Goal: Communication & Community: Ask a question

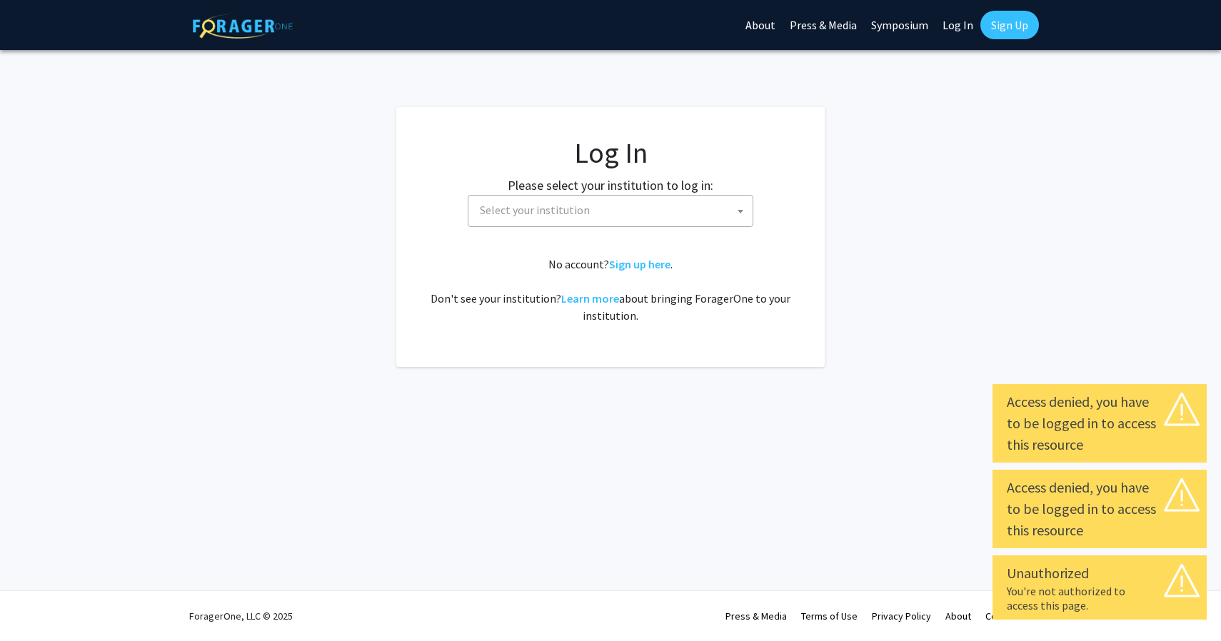
select select
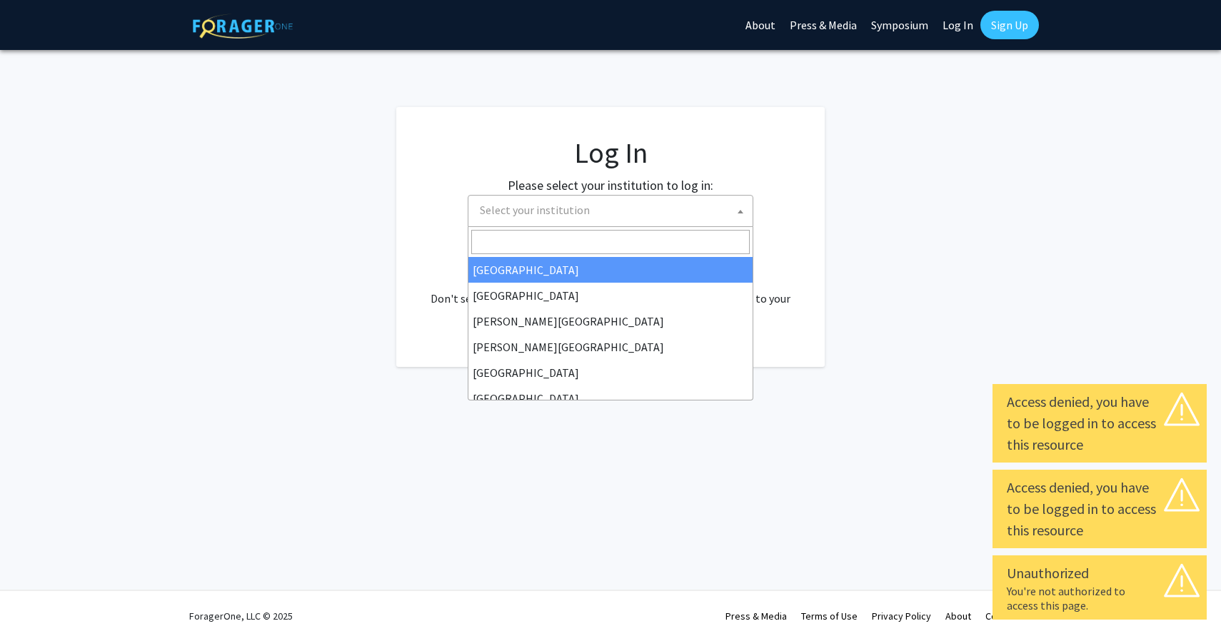
click at [703, 216] on span "Select your institution" at bounding box center [613, 210] width 278 height 29
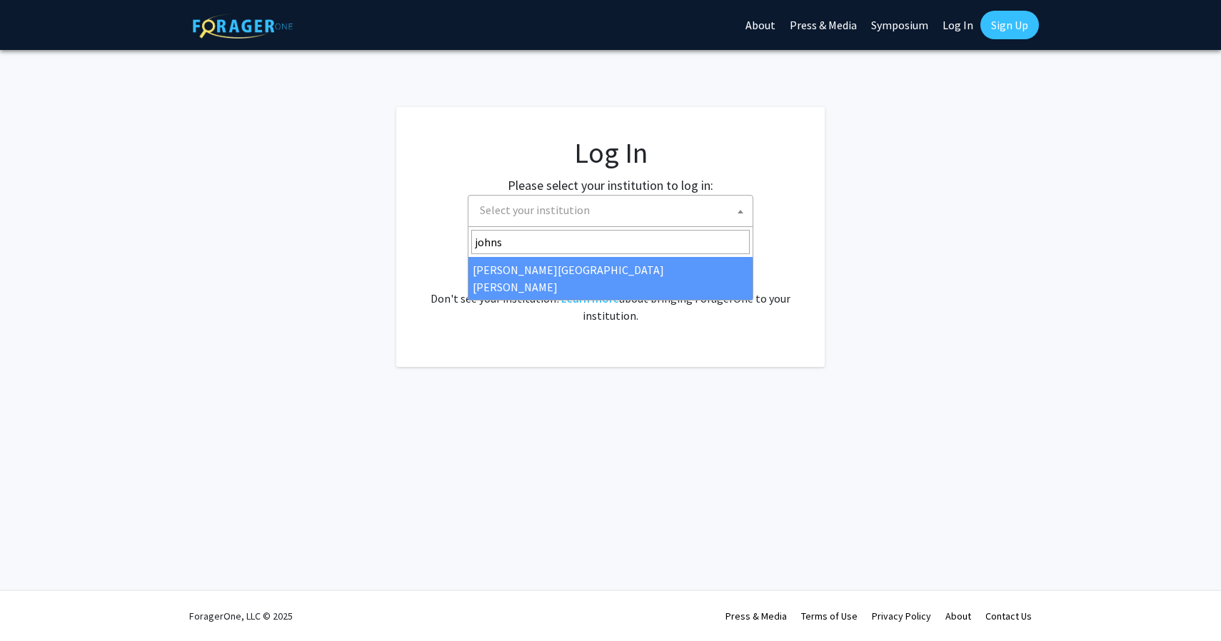
type input "johns"
select select "1"
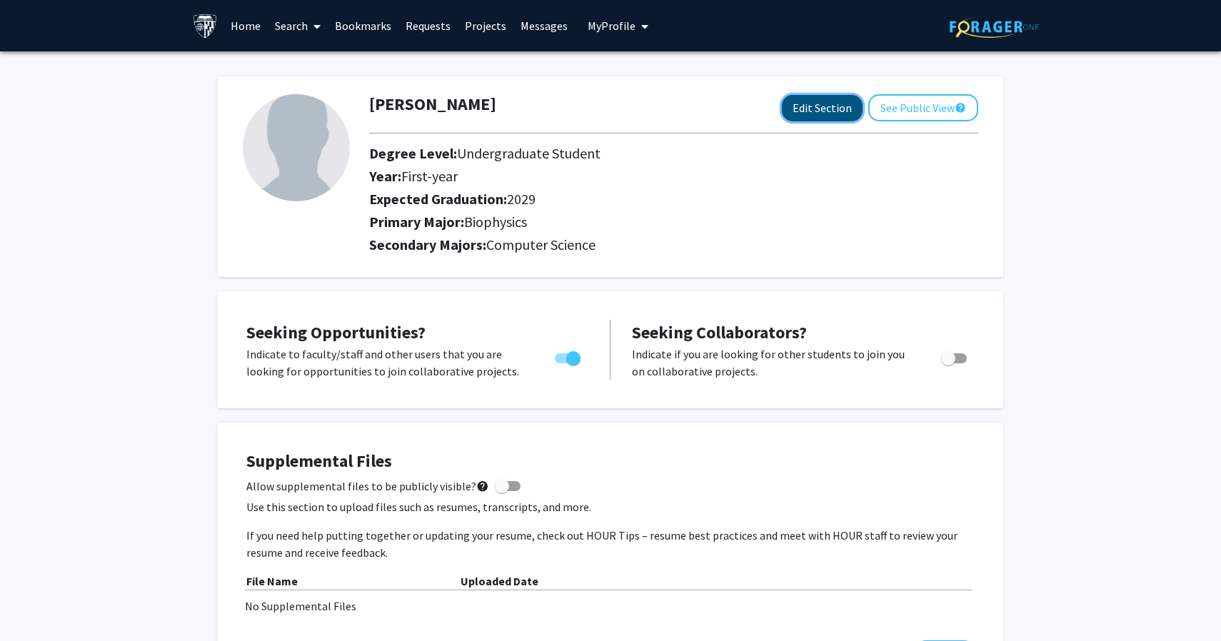
click at [839, 101] on button "Edit Section" at bounding box center [822, 108] width 81 height 26
select select "first-year"
select select "2029"
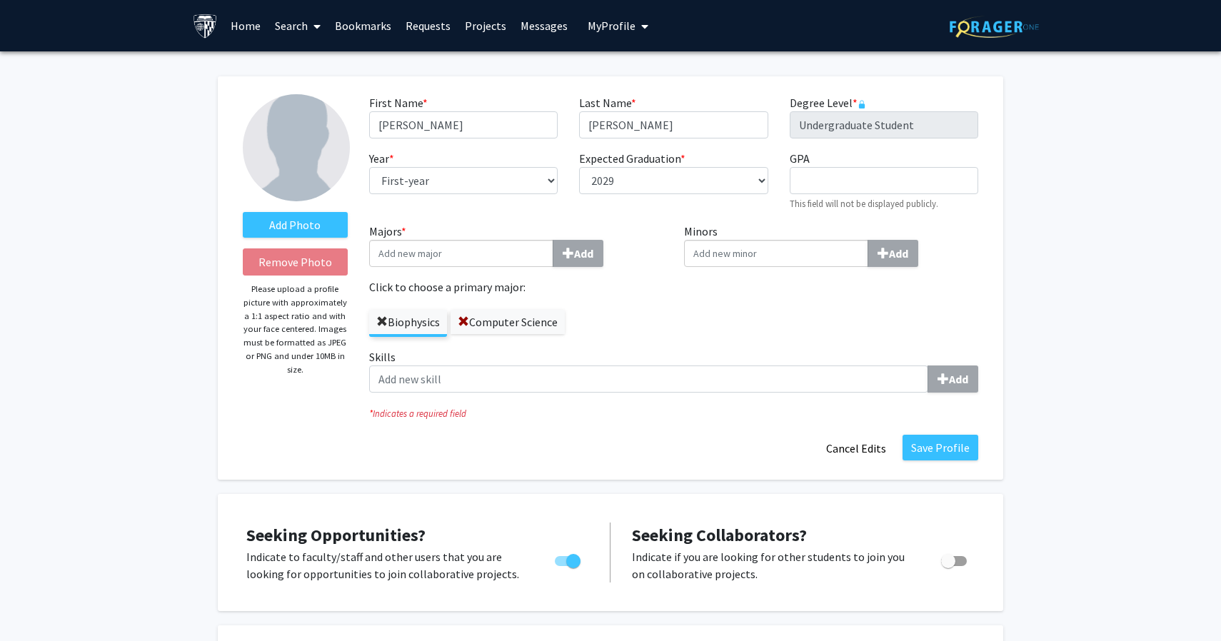
click at [383, 320] on span at bounding box center [381, 321] width 11 height 11
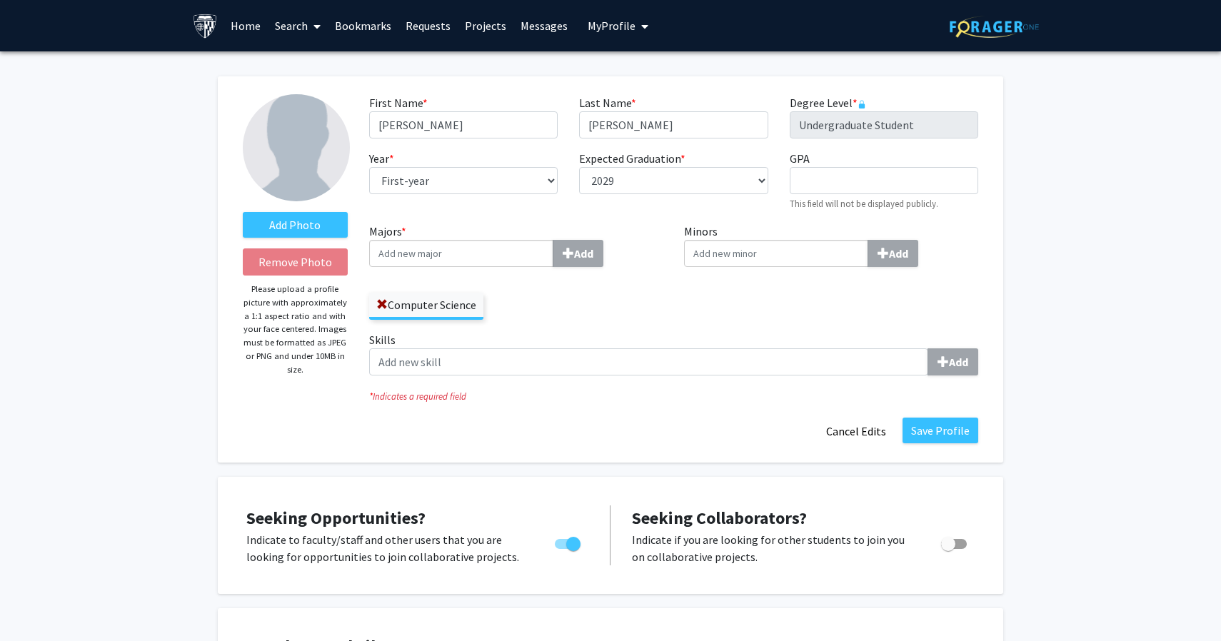
click at [443, 258] on input "Majors * Add" at bounding box center [461, 253] width 184 height 27
type input "Biophy"
click at [454, 280] on div "Biophy sics" at bounding box center [461, 279] width 166 height 17
click at [454, 267] on input "Biophy" at bounding box center [461, 253] width 184 height 27
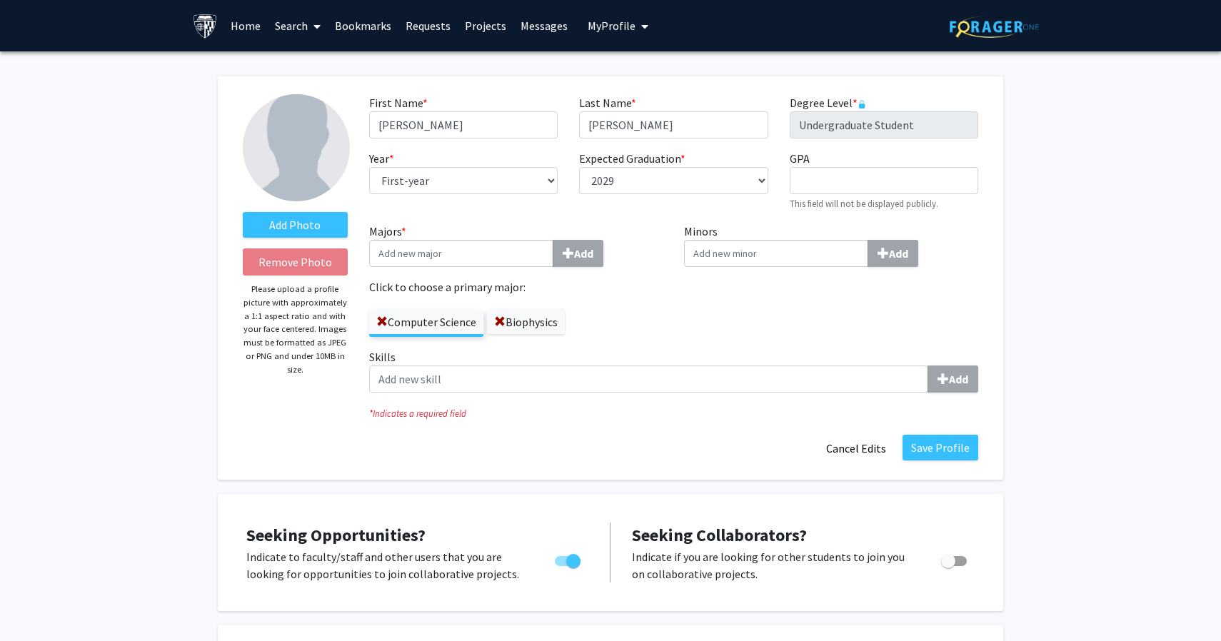
click at [455, 327] on label "Computer Science" at bounding box center [426, 322] width 114 height 24
click at [0, 0] on input "Computer Science" at bounding box center [0, 0] width 0 height 0
click at [443, 326] on label "Computer Science" at bounding box center [426, 322] width 114 height 24
click at [0, 0] on input "Computer Science" at bounding box center [0, 0] width 0 height 0
click at [443, 326] on label "Computer Science" at bounding box center [426, 322] width 114 height 24
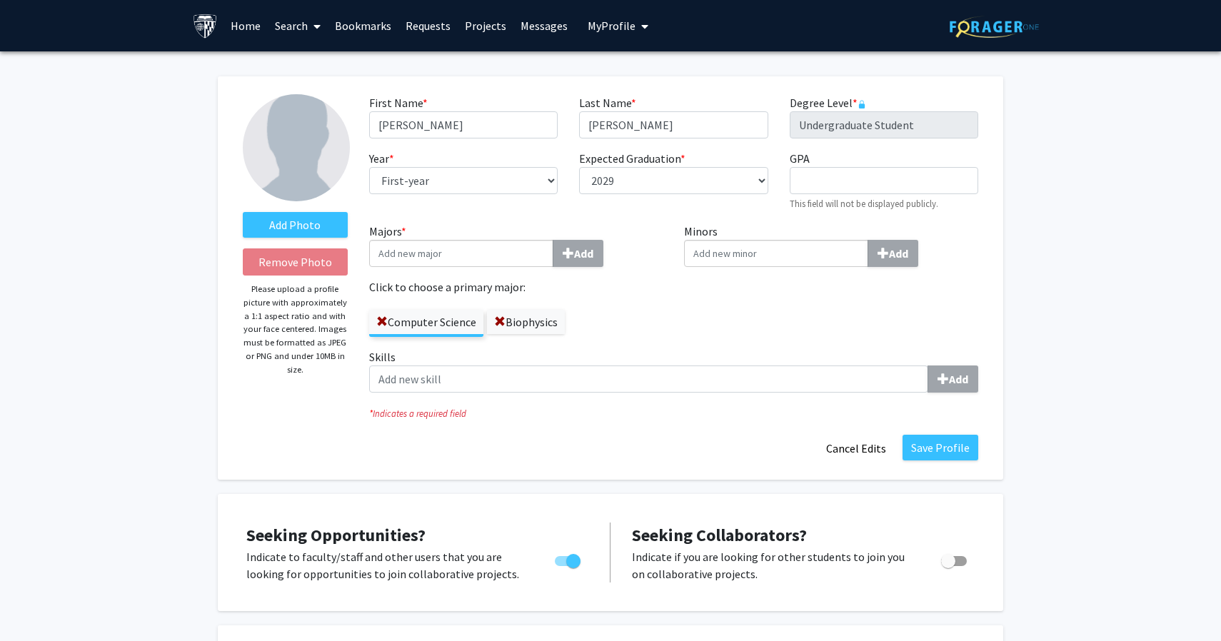
click at [0, 0] on input "Computer Science" at bounding box center [0, 0] width 0 height 0
click at [523, 327] on label "Biophysics" at bounding box center [526, 322] width 78 height 24
click at [0, 0] on input "Biophysics" at bounding box center [0, 0] width 0 height 0
click at [918, 452] on button "Save Profile" at bounding box center [941, 448] width 76 height 26
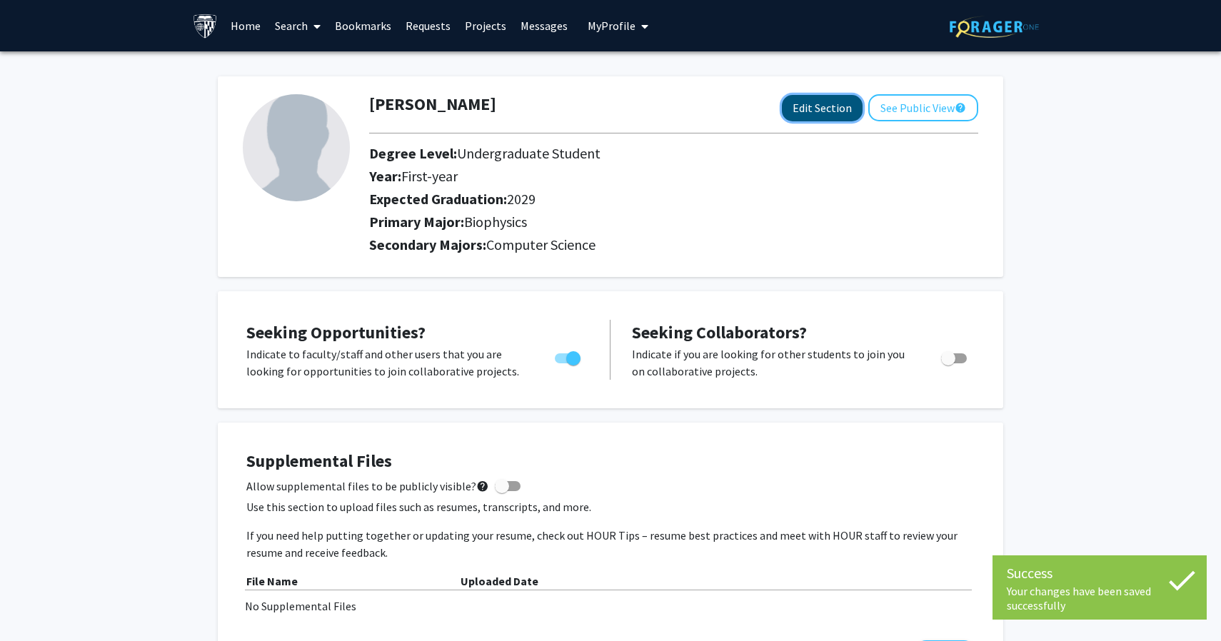
click at [838, 114] on button "Edit Section" at bounding box center [822, 108] width 81 height 26
select select "first-year"
select select "2029"
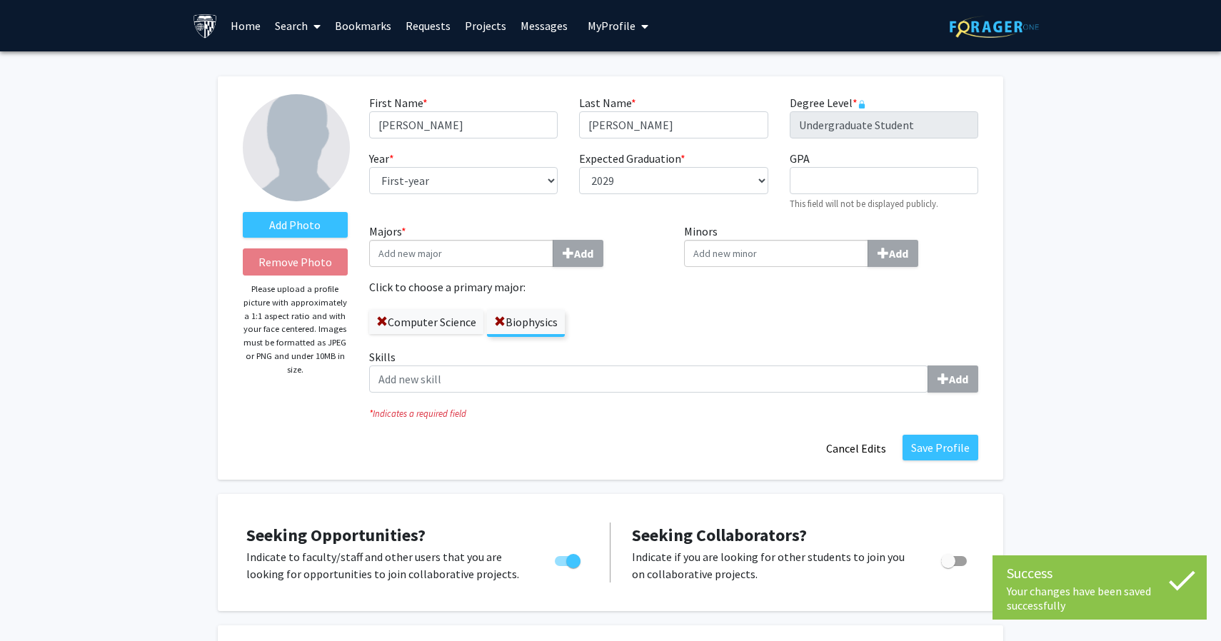
click at [438, 321] on label "Computer Science" at bounding box center [426, 322] width 114 height 24
click at [0, 0] on input "Computer Science" at bounding box center [0, 0] width 0 height 0
click at [915, 451] on button "Save Profile" at bounding box center [941, 448] width 76 height 26
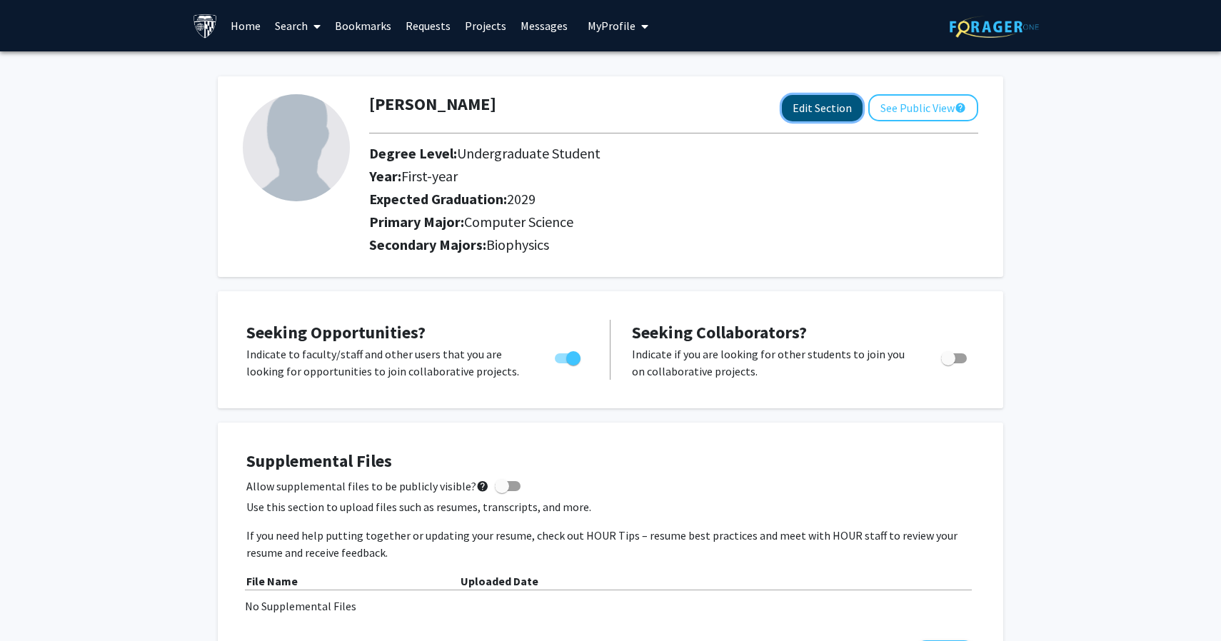
click at [828, 116] on button "Edit Section" at bounding box center [822, 108] width 81 height 26
select select "first-year"
select select "2029"
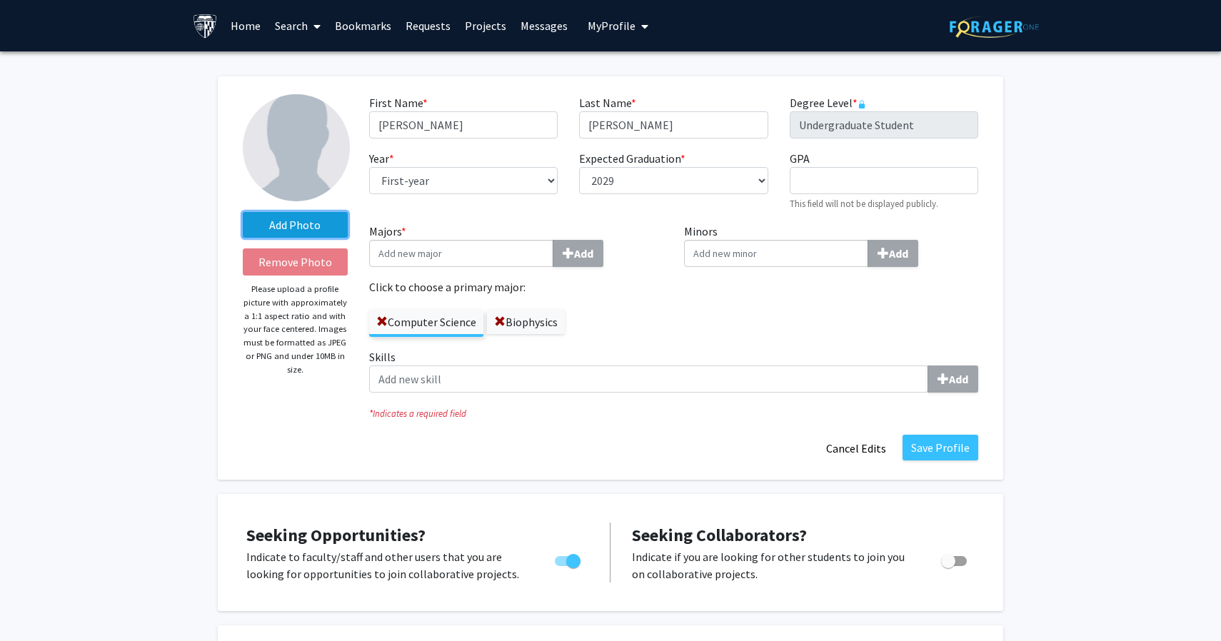
click at [316, 223] on label "Add Photo" at bounding box center [295, 225] width 105 height 26
click at [0, 0] on input "Add Photo" at bounding box center [0, 0] width 0 height 0
click at [315, 222] on label "Add Photo" at bounding box center [295, 225] width 105 height 26
click at [0, 0] on input "Add Photo" at bounding box center [0, 0] width 0 height 0
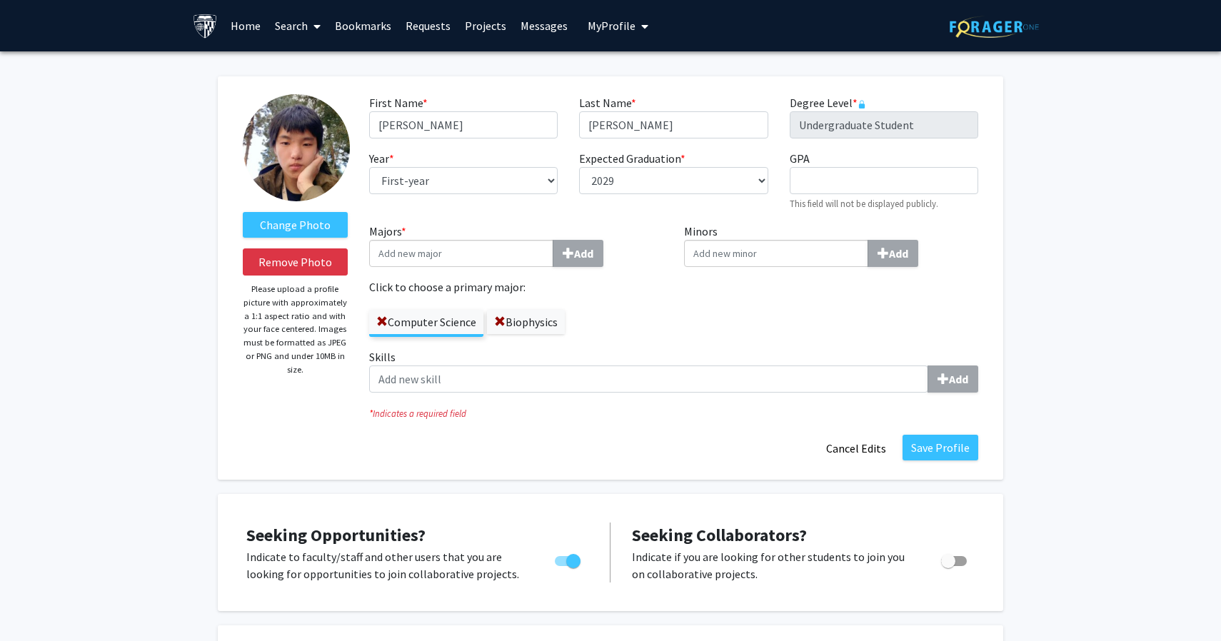
click at [789, 246] on input "Minors Add" at bounding box center [776, 253] width 184 height 27
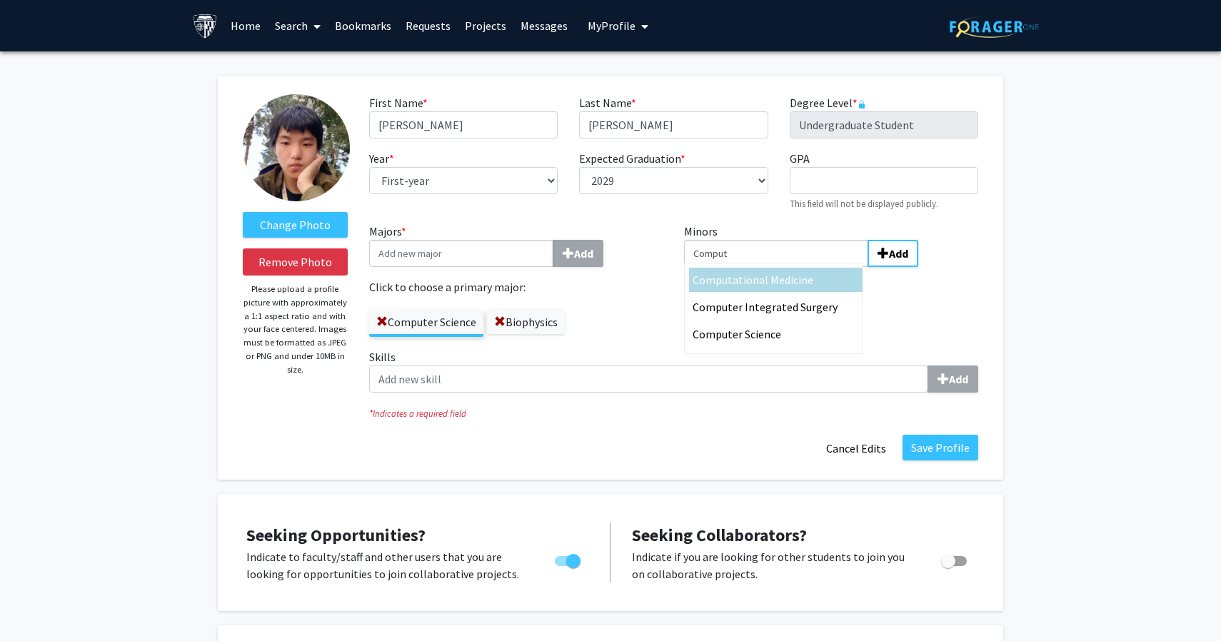
type input "Comput"
click at [739, 281] on span "ational Medicine" at bounding box center [773, 280] width 81 height 14
click at [739, 267] on input "Comput" at bounding box center [776, 253] width 184 height 27
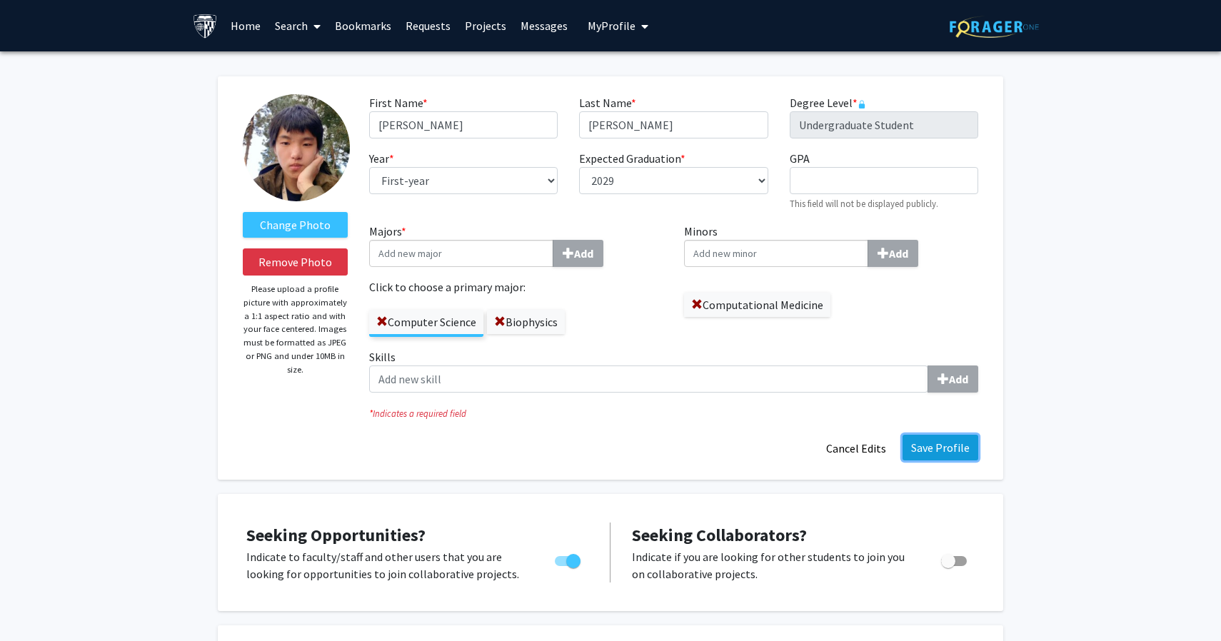
click at [935, 446] on button "Save Profile" at bounding box center [941, 448] width 76 height 26
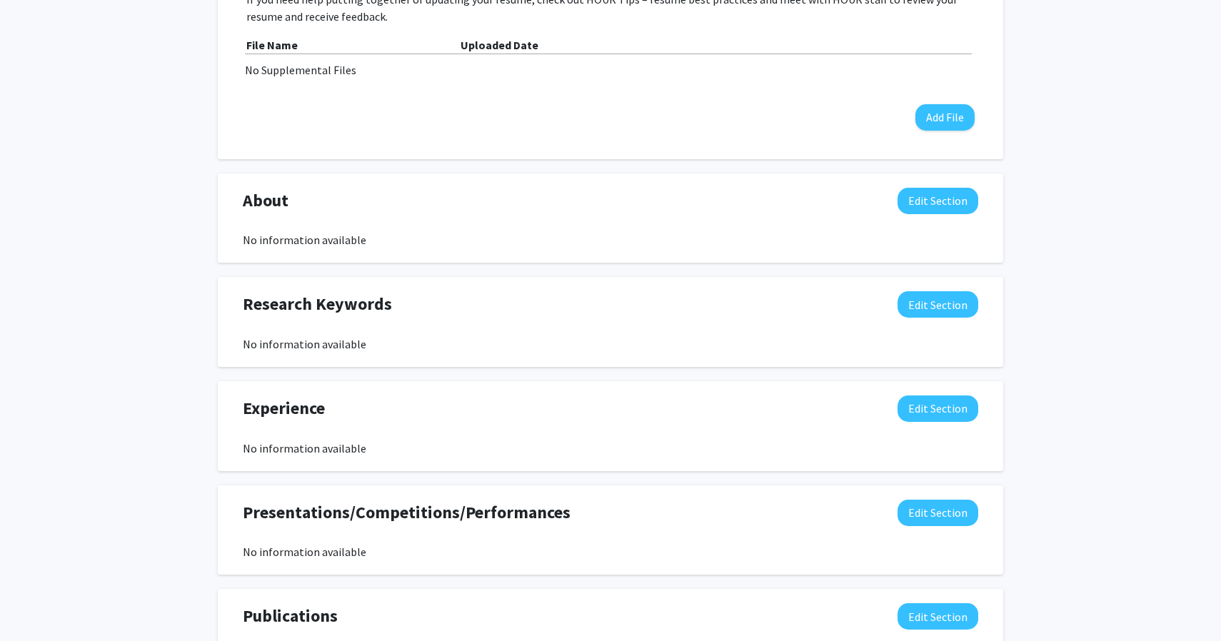
scroll to position [565, 0]
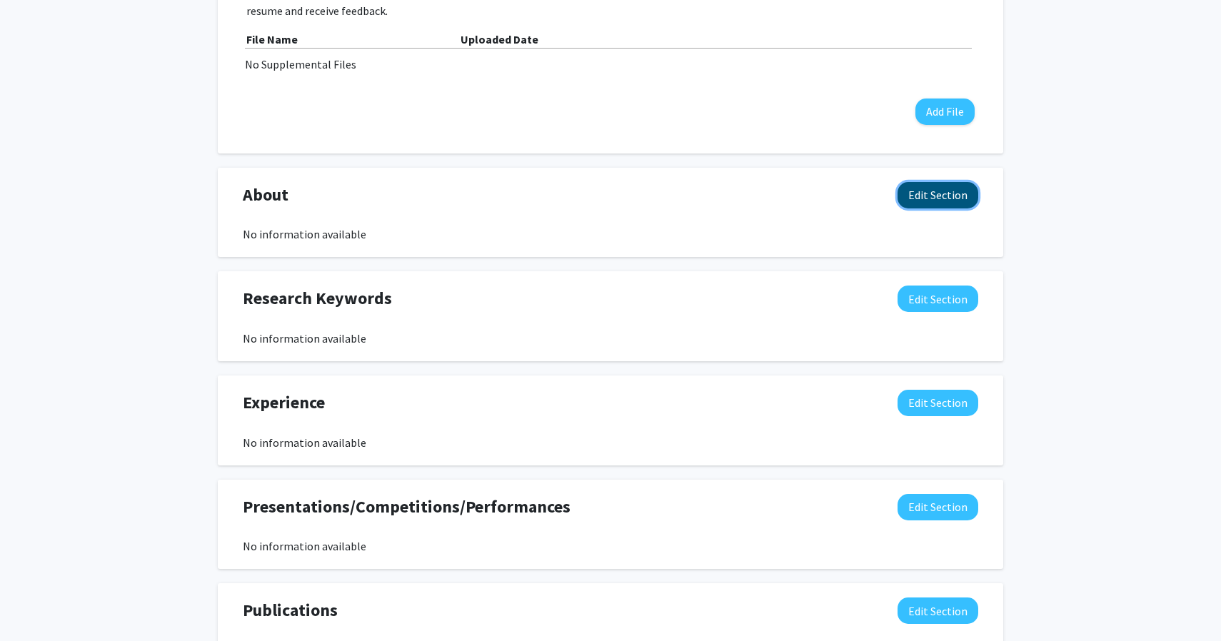
click at [930, 199] on button "Edit Section" at bounding box center [938, 195] width 81 height 26
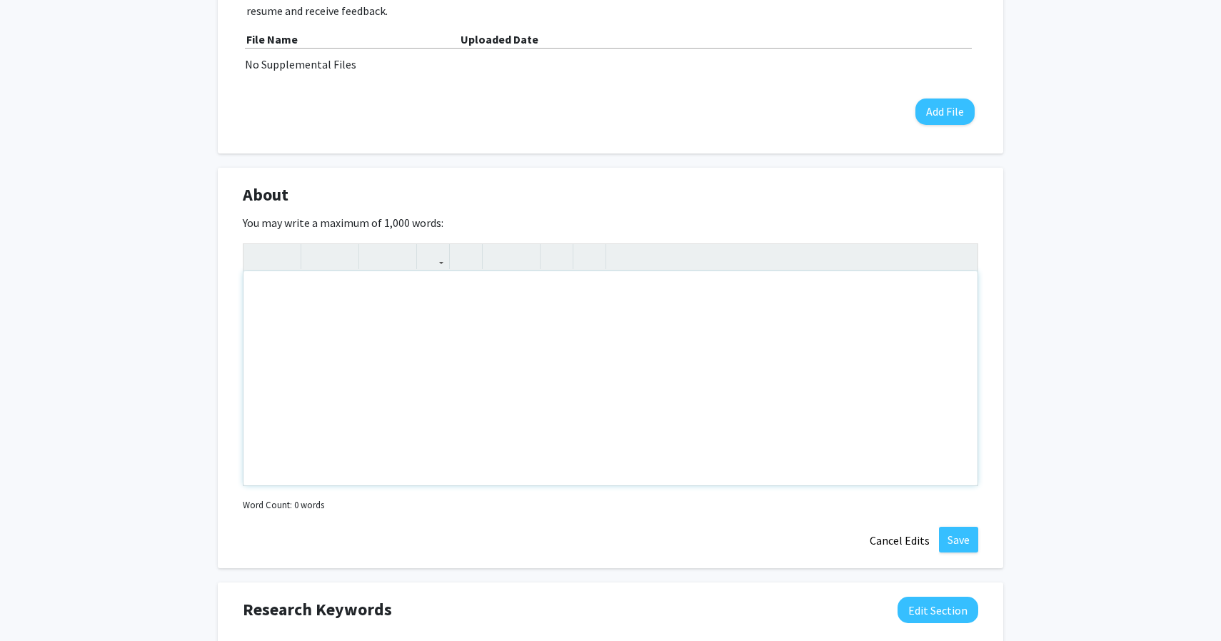
click at [673, 295] on div "Note to users with screen readers: Please deactivate our accessibility plugin f…" at bounding box center [610, 378] width 734 height 214
paste div "Note to users with screen readers: Please deactivate our accessibility plugin f…"
type textarea "<p>Aspiring researcher at Johns Hopkins University passionate about computation…"
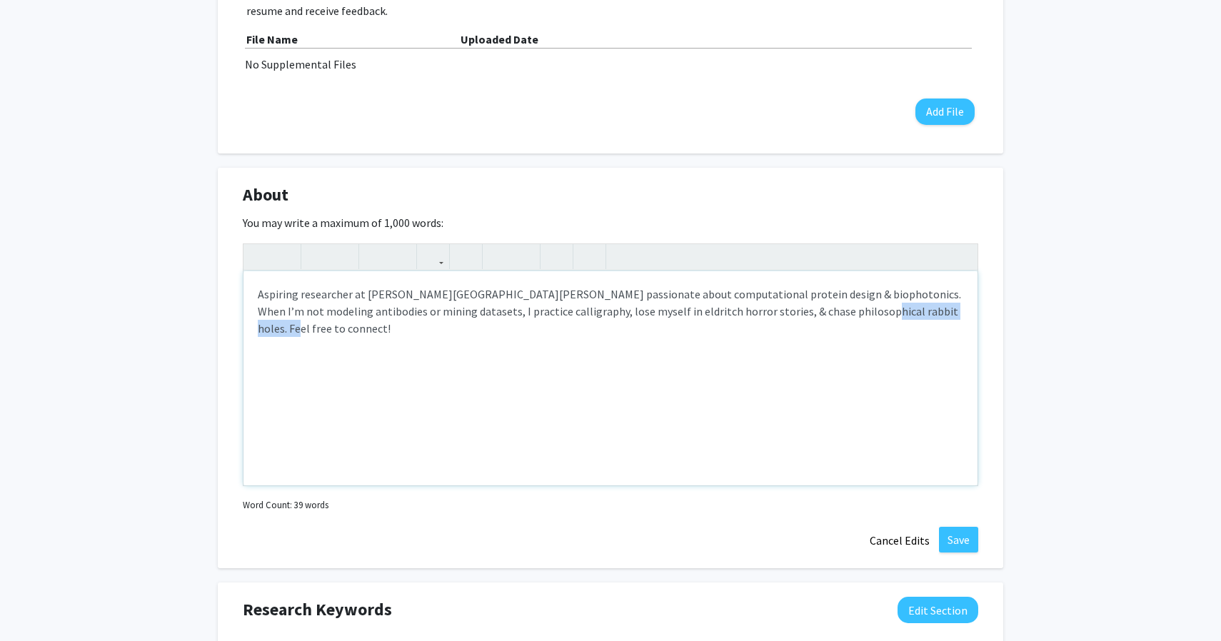
drag, startPoint x: 913, startPoint y: 312, endPoint x: 795, endPoint y: 319, distance: 117.3
click at [795, 319] on p "Aspiring researcher at Johns Hopkins University passionate about computational …" at bounding box center [610, 311] width 705 height 51
click at [843, 308] on p "Aspiring researcher at Johns Hopkins University passionate about computational …" at bounding box center [610, 311] width 705 height 51
click at [923, 307] on p "Aspiring researcher at Johns Hopkins University passionate about computational …" at bounding box center [610, 311] width 705 height 51
click at [301, 298] on p "Aspiring researcher at Johns Hopkins University passionate about computational …" at bounding box center [610, 311] width 705 height 51
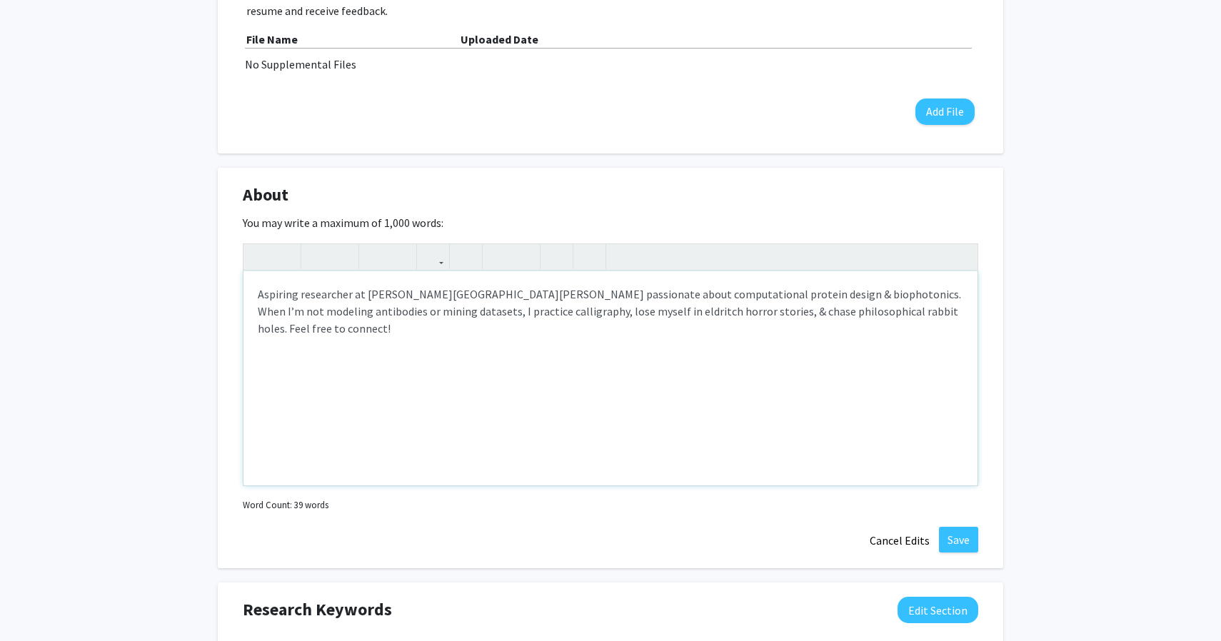
click at [299, 298] on p "Aspiring researcher at Johns Hopkins University passionate about computational …" at bounding box center [610, 311] width 705 height 51
click at [393, 324] on p "Aspiring machine learning researcher at Johns Hopkins University passionate abo…" at bounding box center [610, 311] width 705 height 51
click at [388, 341] on div "Aspiring machine learning researcher at Johns Hopkins University passionate abo…" at bounding box center [610, 378] width 734 height 214
drag, startPoint x: 379, startPoint y: 298, endPoint x: 300, endPoint y: 301, distance: 79.3
click at [300, 301] on p "Aspiring machine learning researcher at Johns Hopkins University passionate abo…" at bounding box center [610, 311] width 705 height 51
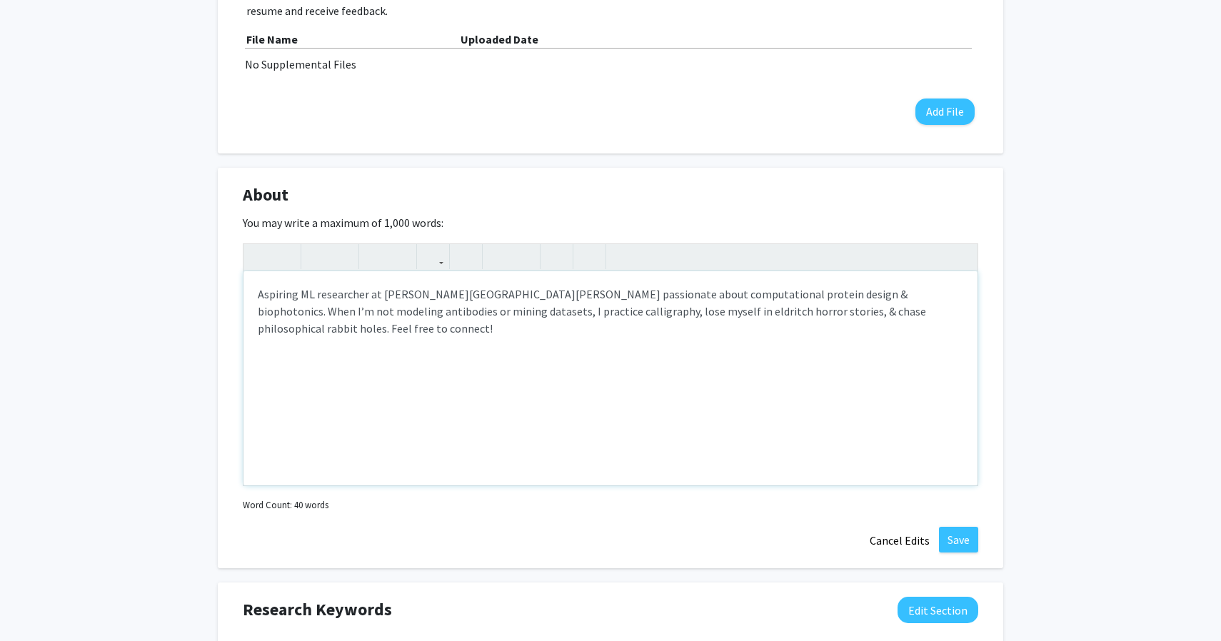
click at [347, 311] on p "Aspiring ML researcher at Johns Hopkins University passionate about computation…" at bounding box center [610, 311] width 705 height 51
click at [430, 315] on p "Aspiring ML researcher at Johns Hopkins University passionate about computation…" at bounding box center [610, 311] width 705 height 51
click at [311, 297] on p "Aspiring ML researcher at Johns Hopkins University passionate about computation…" at bounding box center [610, 311] width 705 height 51
click at [349, 301] on p "Aspiring Machine learning researcher at Johns Hopkins University passionate abo…" at bounding box center [610, 311] width 705 height 51
click at [308, 295] on p "Aspiring Machine learning researcher at Johns Hopkins University passionate abo…" at bounding box center [610, 311] width 705 height 51
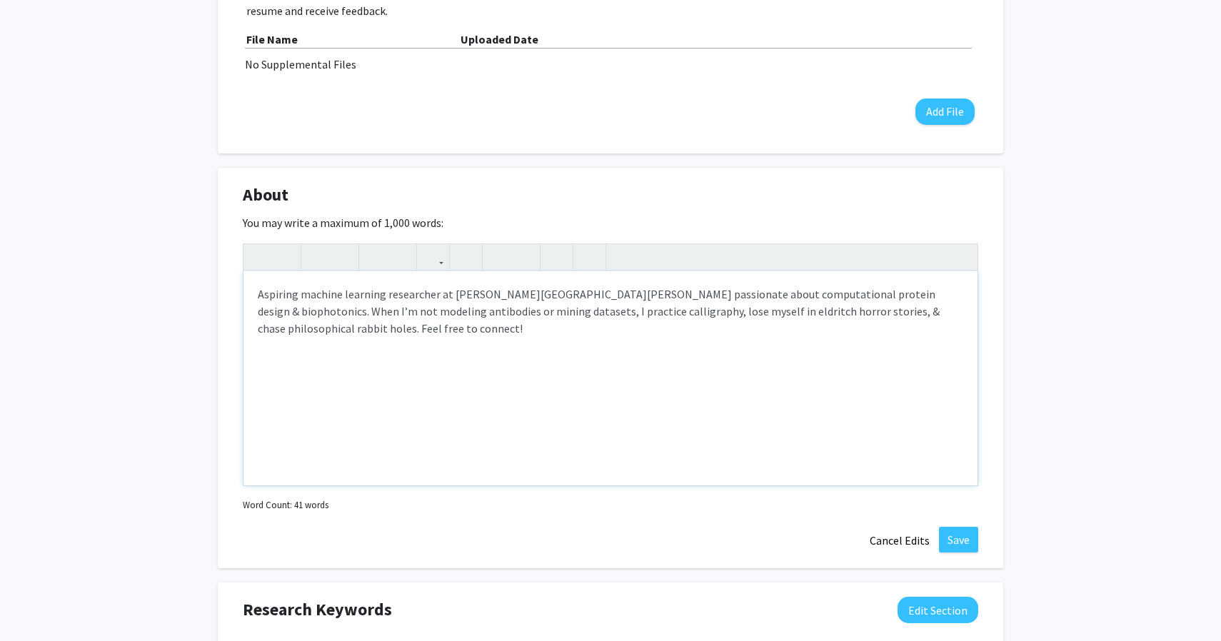
click at [326, 315] on p "Aspiring machine learning researcher at Johns Hopkins University passionate abo…" at bounding box center [610, 311] width 705 height 51
drag, startPoint x: 728, startPoint y: 296, endPoint x: 658, endPoint y: 303, distance: 70.3
click at [658, 303] on p "Aspiring machine learning researcher at Johns Hopkins University passionate abo…" at bounding box center [610, 311] width 705 height 51
click at [713, 301] on p "Aspiring machine learning researcher at Johns Hopkins University passionate abo…" at bounding box center [610, 311] width 705 height 51
drag, startPoint x: 729, startPoint y: 298, endPoint x: 658, endPoint y: 301, distance: 71.5
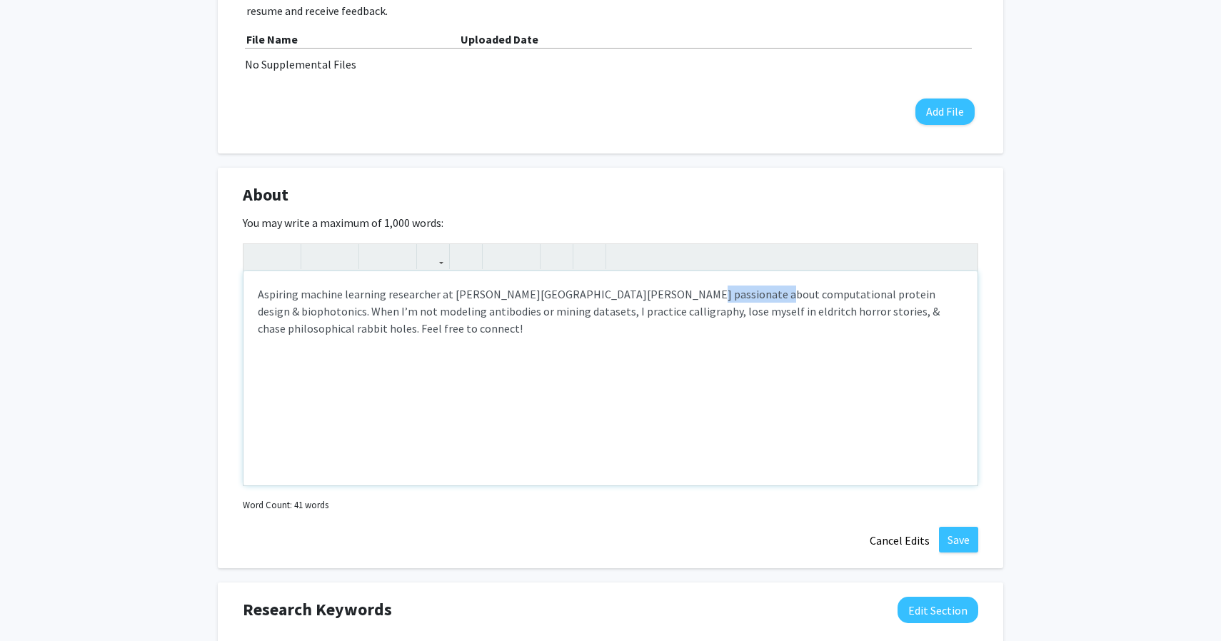
click at [657, 301] on p "Aspiring machine learning researcher at Johns Hopkins University passionate abo…" at bounding box center [610, 311] width 705 height 51
type textarea "<p>Aspiring machine learning researcher at Johns Hopkins University passionate …"
click at [673, 310] on p "Aspiring machine learning researcher at Johns Hopkins University passionate abo…" at bounding box center [610, 311] width 705 height 51
drag, startPoint x: 724, startPoint y: 298, endPoint x: 656, endPoint y: 301, distance: 67.9
click at [656, 301] on p "Aspiring machine learning researcher at Johns Hopkins University passionate abo…" at bounding box center [610, 311] width 705 height 51
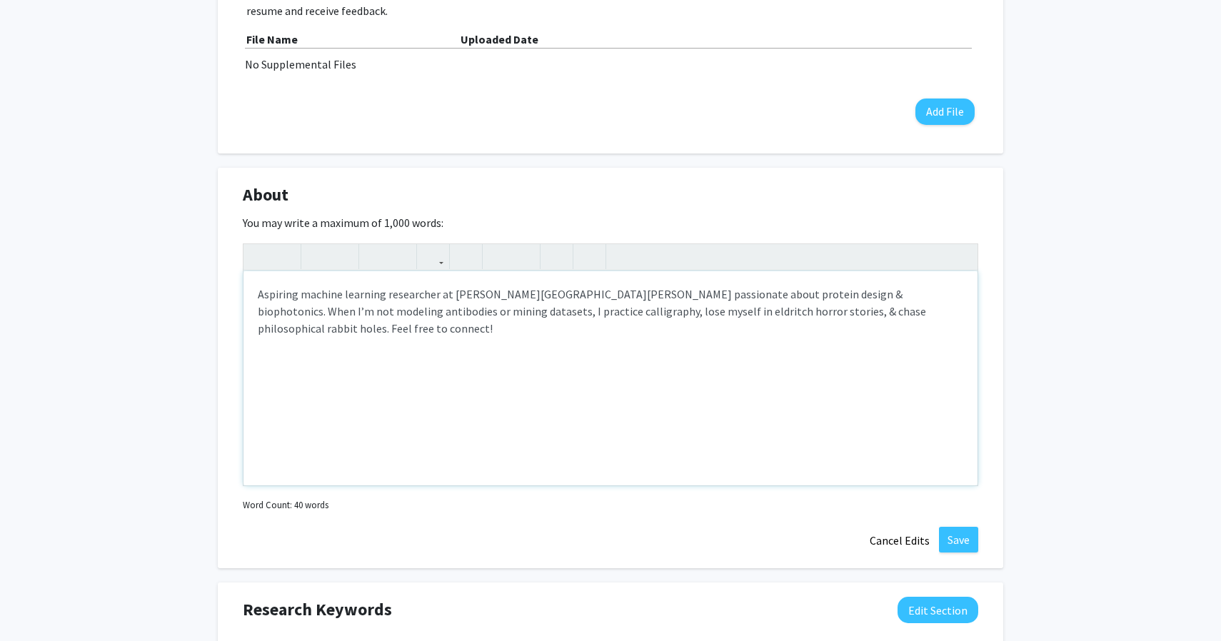
click at [720, 303] on p "Aspiring machine learning researcher at Johns Hopkins University passionate abo…" at bounding box center [610, 311] width 705 height 51
click at [768, 315] on p "Aspiring machine learning researcher at Johns Hopkins University passionate abo…" at bounding box center [610, 311] width 705 height 51
click at [790, 311] on p "Aspiring machine learning researcher at Johns Hopkins University passionate abo…" at bounding box center [610, 311] width 705 height 51
click at [755, 309] on p "Aspiring machine learning researcher at Johns Hopkins University passionate abo…" at bounding box center [610, 311] width 705 height 51
click at [948, 543] on button "Save" at bounding box center [958, 540] width 39 height 26
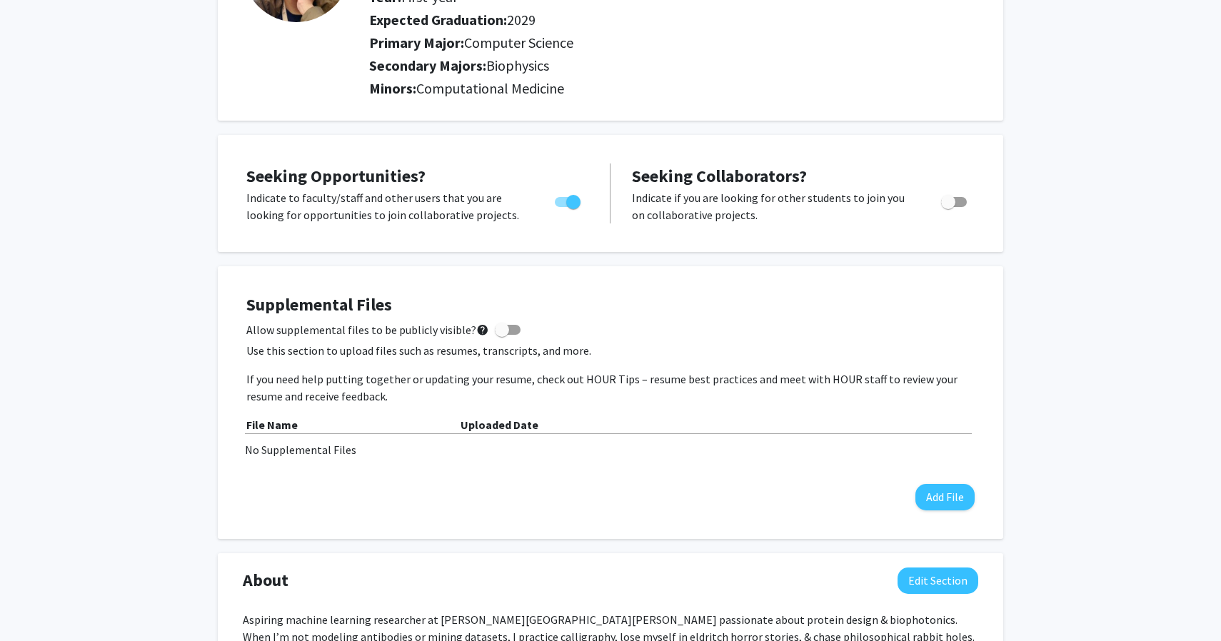
scroll to position [0, 0]
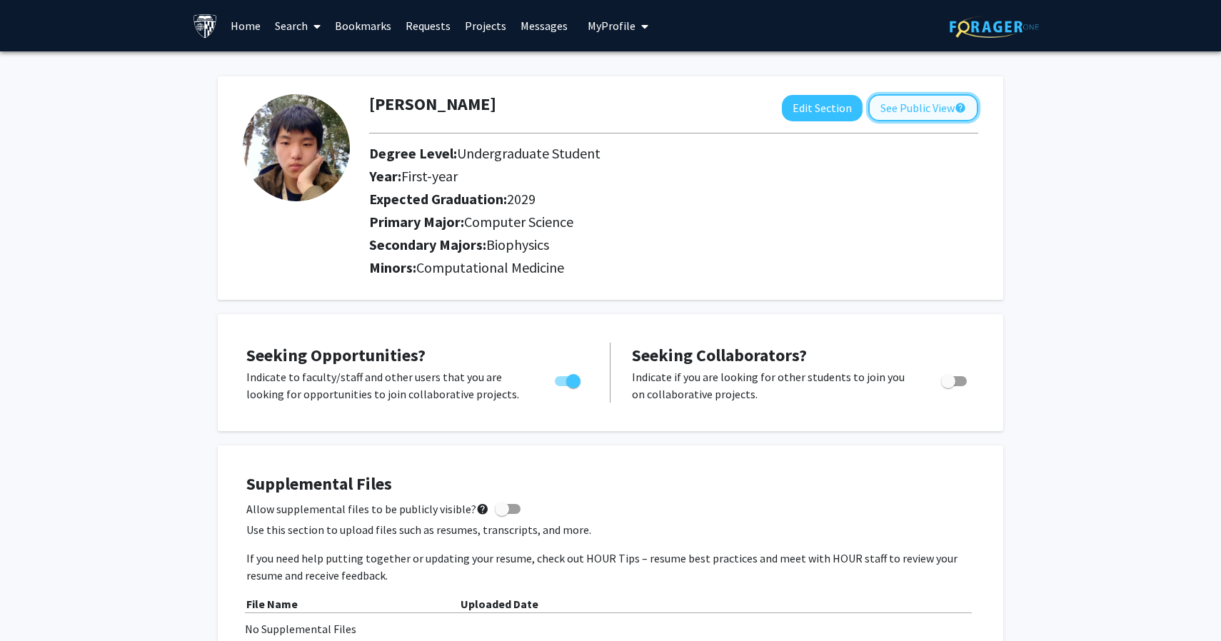
click at [906, 112] on button "See Public View help" at bounding box center [923, 107] width 110 height 27
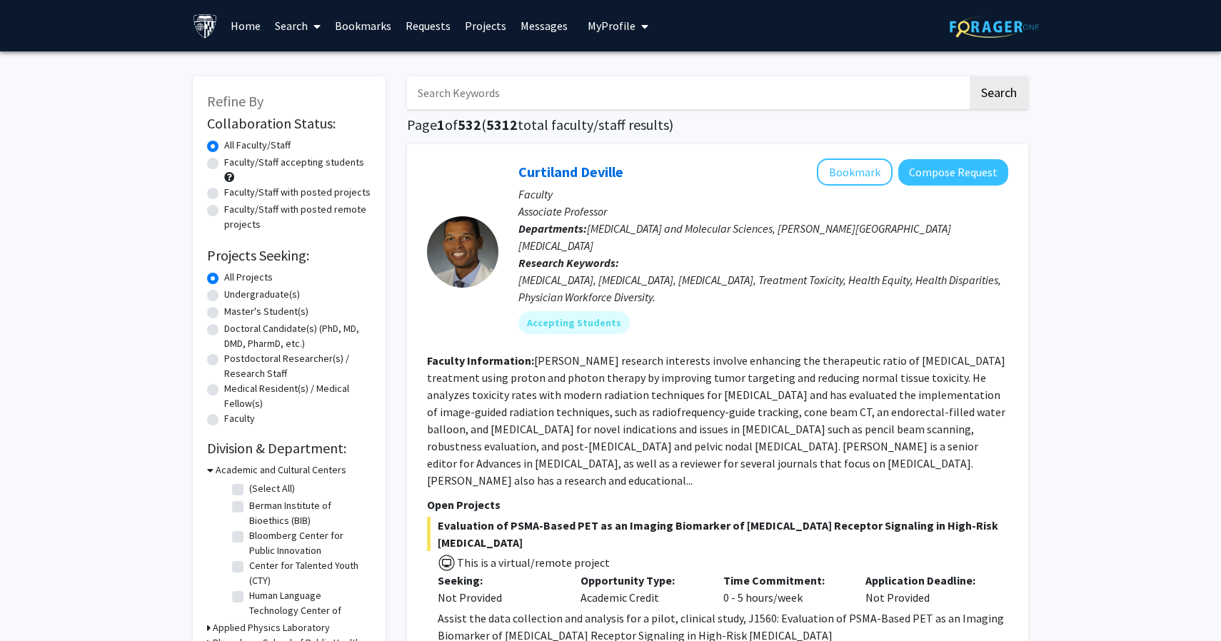
click at [521, 97] on input "Search Keywords" at bounding box center [687, 92] width 561 height 33
type input "[PERSON_NAME]"
click at [970, 76] on button "Search" at bounding box center [999, 92] width 59 height 33
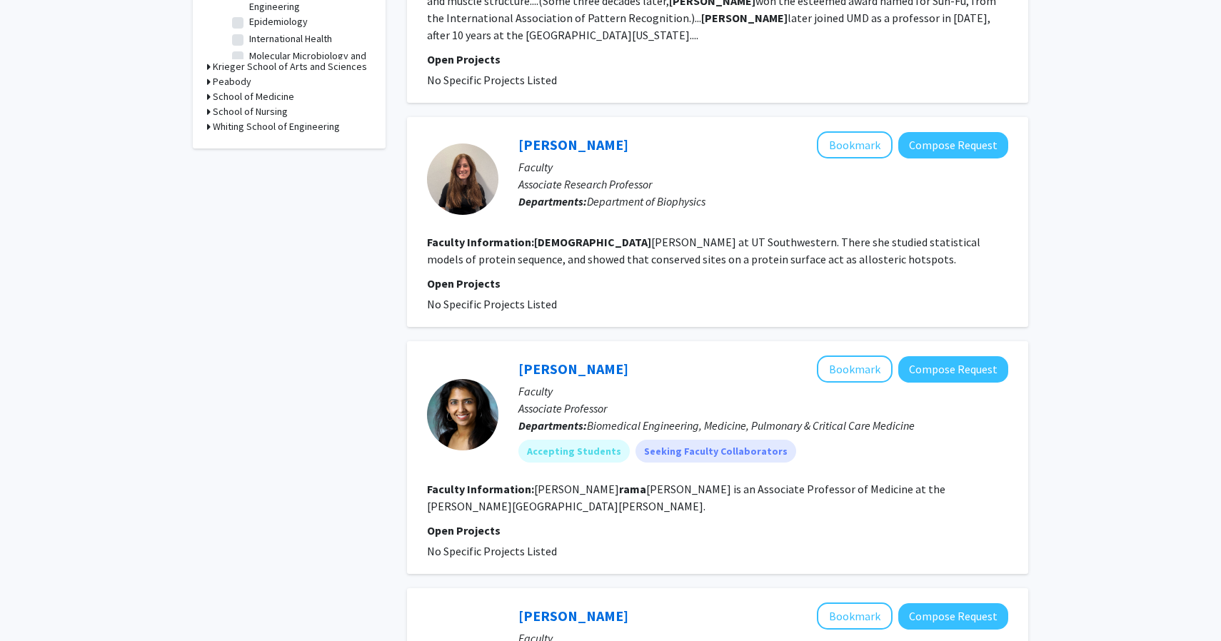
scroll to position [238, 0]
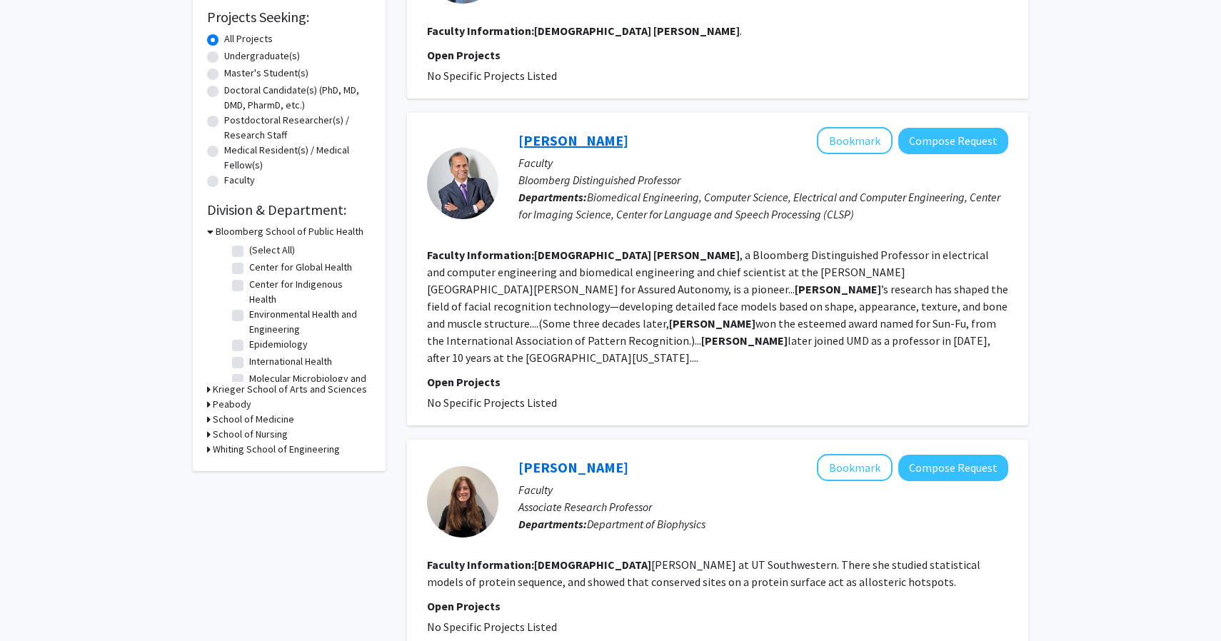
click at [591, 141] on link "[PERSON_NAME]" at bounding box center [573, 140] width 110 height 18
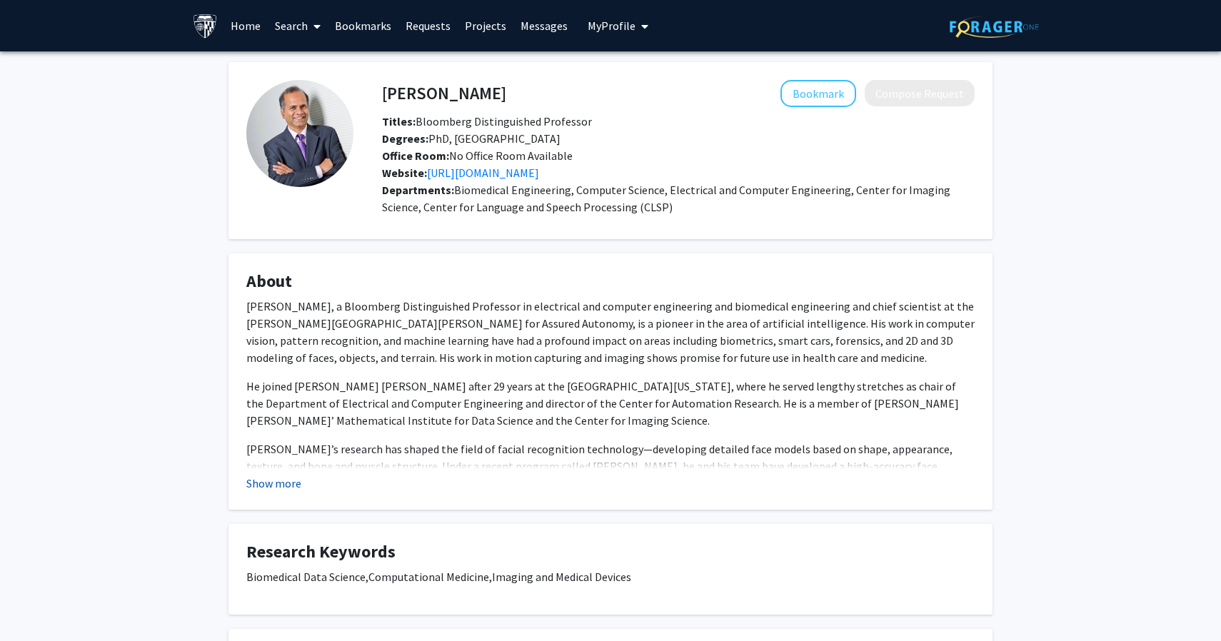
click at [293, 489] on button "Show more" at bounding box center [273, 483] width 55 height 17
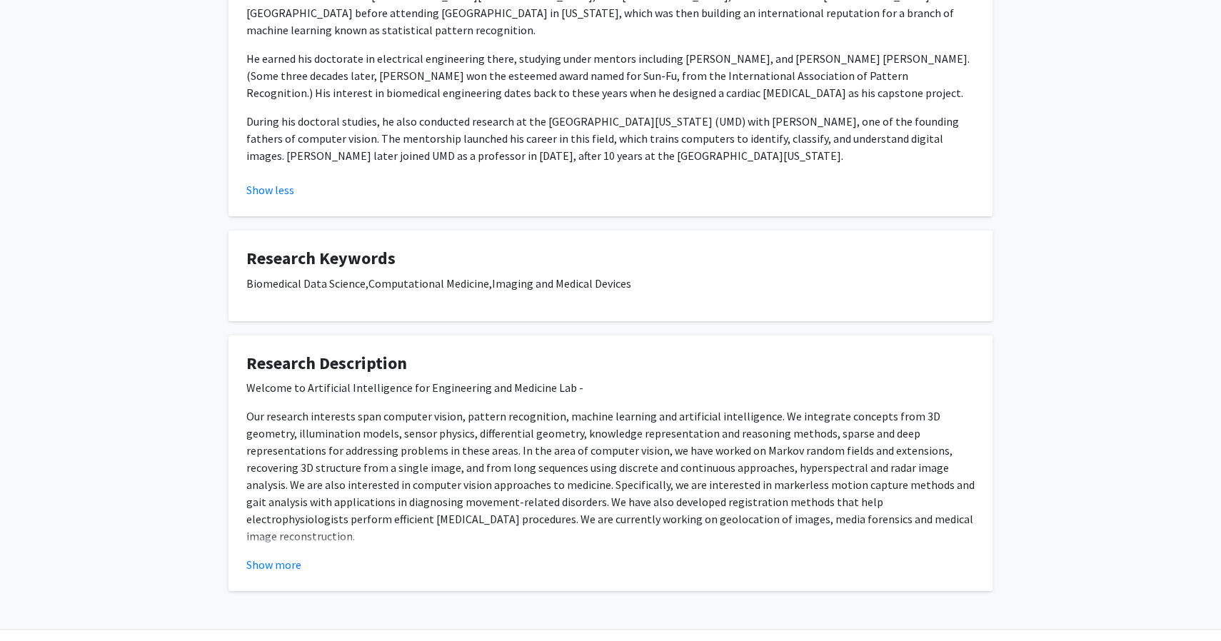
scroll to position [795, 0]
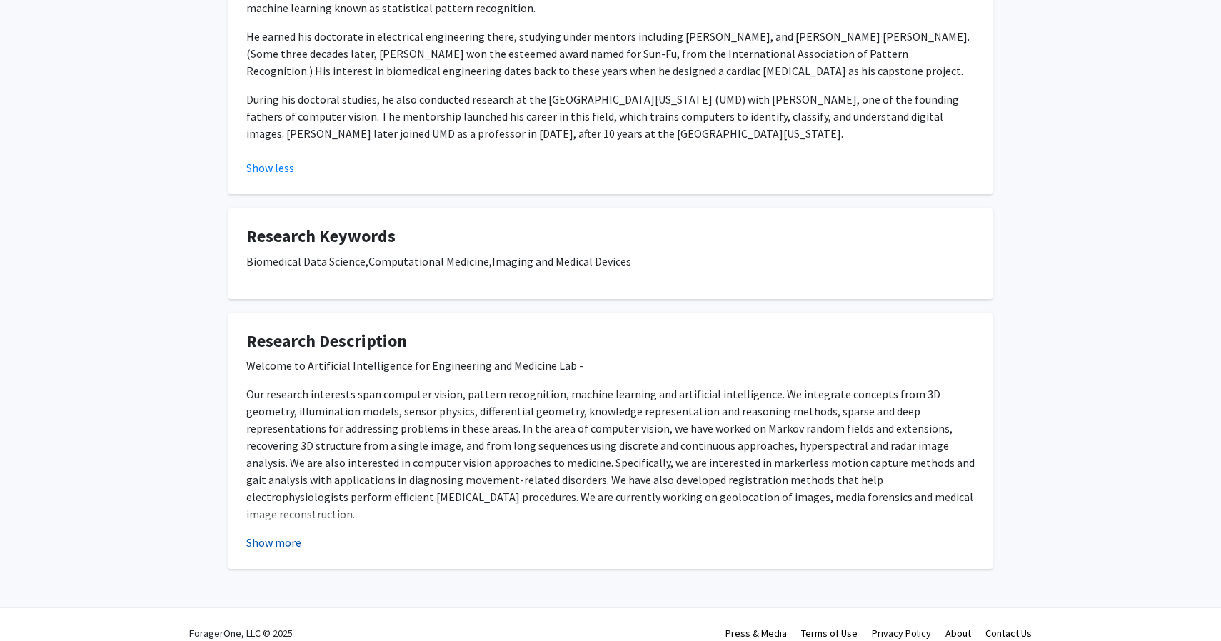
click at [298, 534] on button "Show more" at bounding box center [273, 542] width 55 height 17
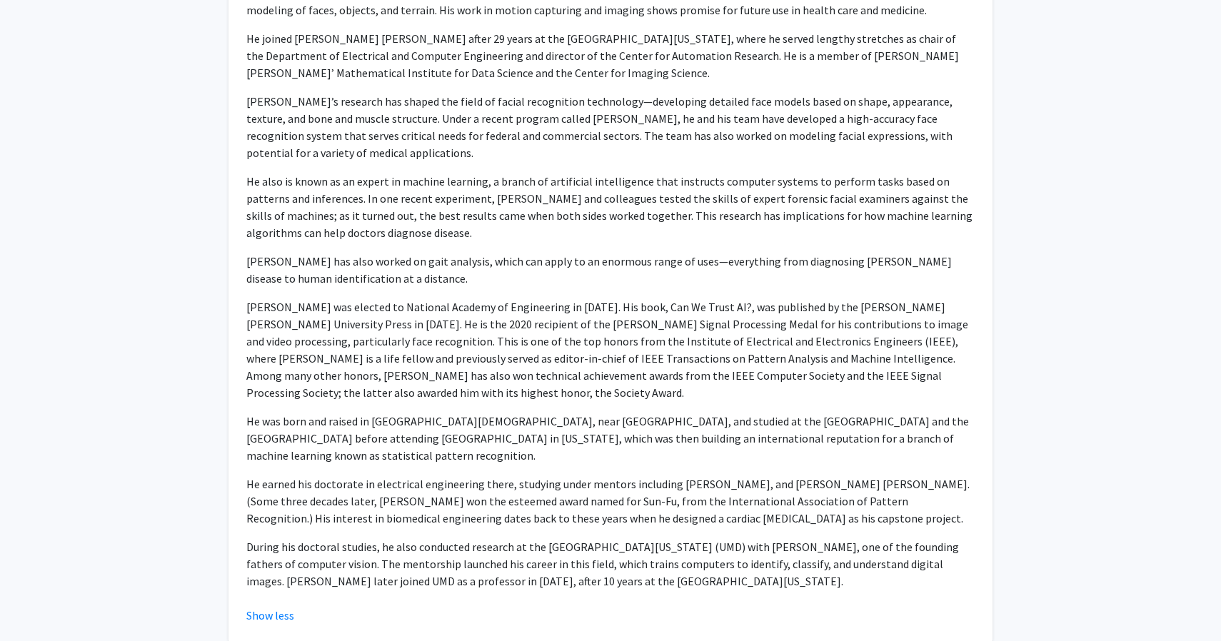
scroll to position [0, 0]
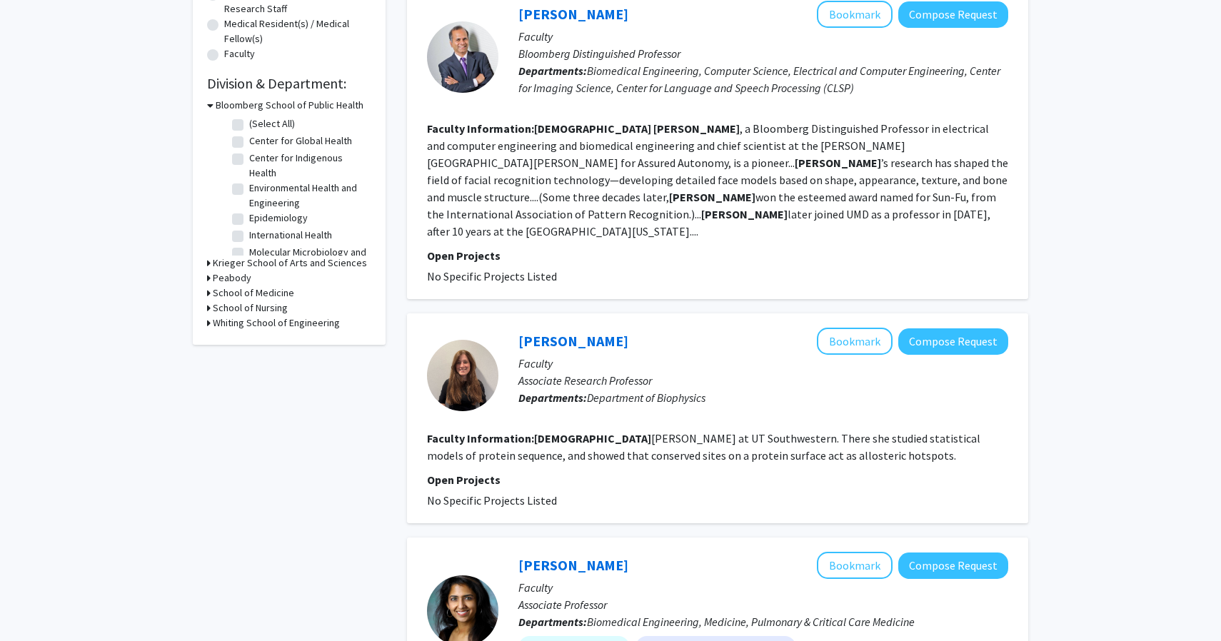
scroll to position [34, 0]
click at [535, 313] on div "[PERSON_NAME] Bookmark Compose Request Faculty Associate Research Professor Dep…" at bounding box center [717, 418] width 621 height 210
click at [540, 332] on link "[PERSON_NAME]" at bounding box center [573, 341] width 110 height 18
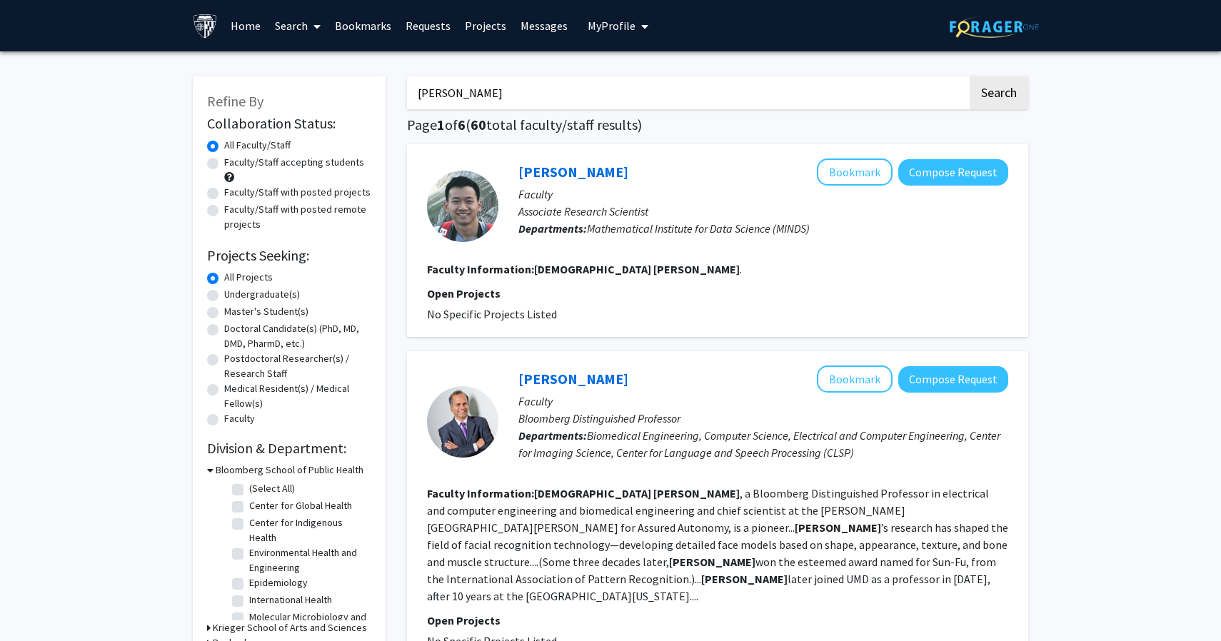
click at [490, 94] on input "[PERSON_NAME]" at bounding box center [687, 92] width 561 height 33
click at [970, 76] on button "Search" at bounding box center [999, 92] width 59 height 33
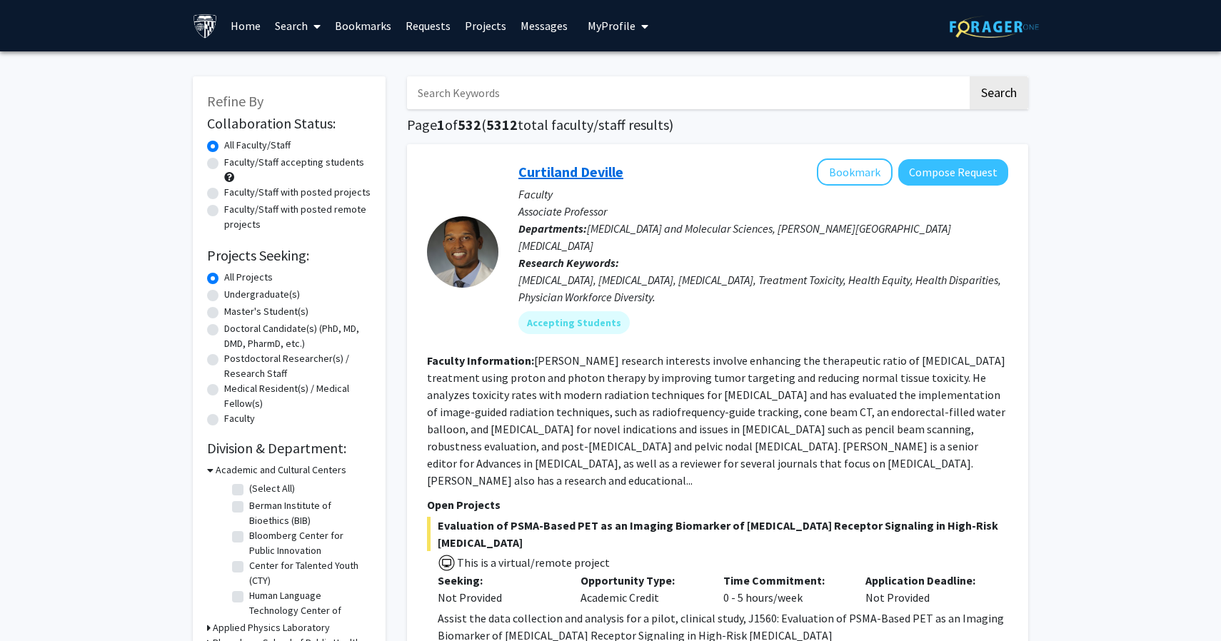
click at [558, 173] on link "Curtiland Deville" at bounding box center [570, 172] width 105 height 18
click at [456, 92] on input "Search Keywords" at bounding box center [687, 92] width 561 height 33
type input "[PERSON_NAME]"
click at [970, 76] on button "Search" at bounding box center [999, 92] width 59 height 33
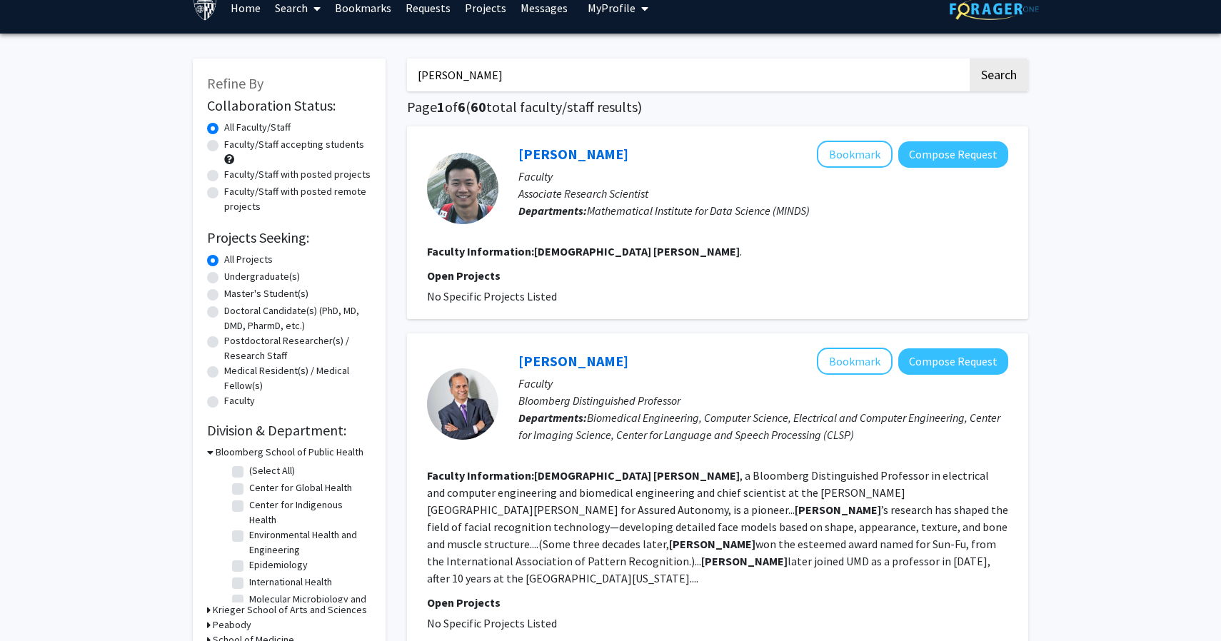
scroll to position [20, 0]
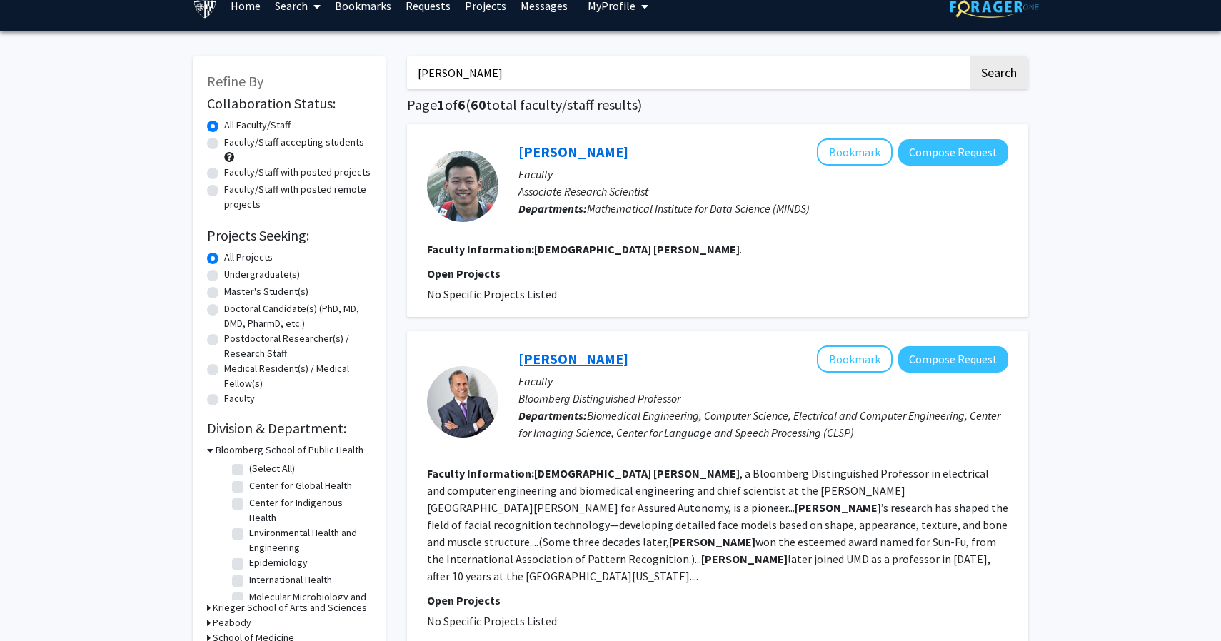
click at [564, 364] on link "[PERSON_NAME]" at bounding box center [573, 359] width 110 height 18
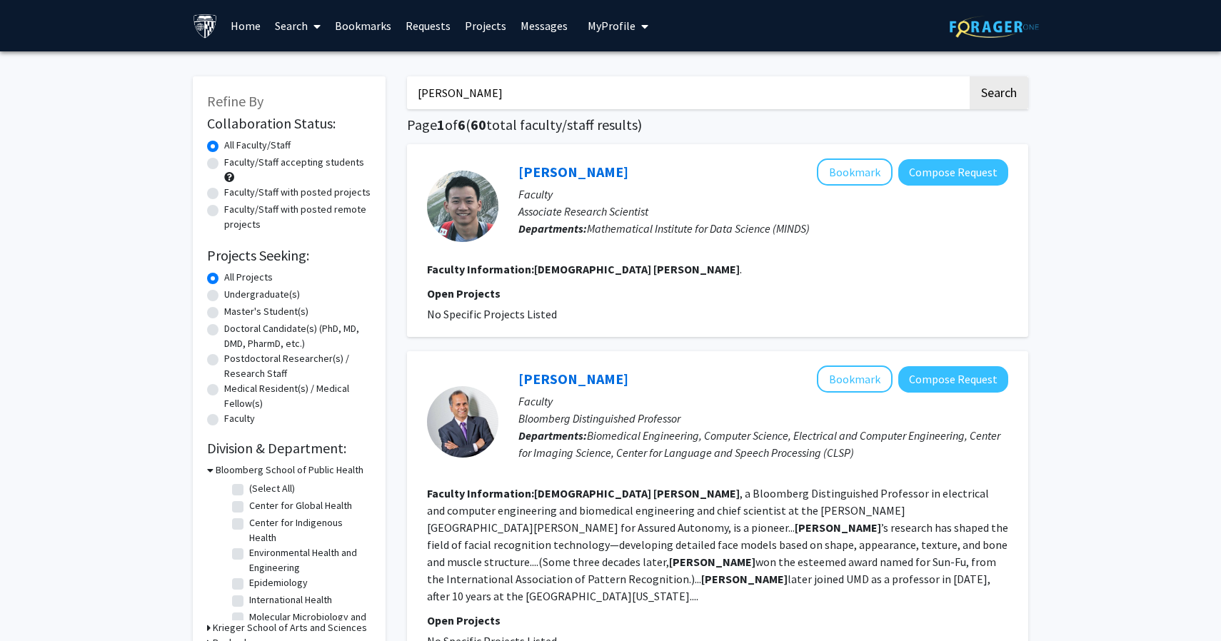
drag, startPoint x: 529, startPoint y: 97, endPoint x: 371, endPoint y: 88, distance: 158.1
type input "[PERSON_NAME]"
click at [970, 76] on button "Search" at bounding box center [999, 92] width 59 height 33
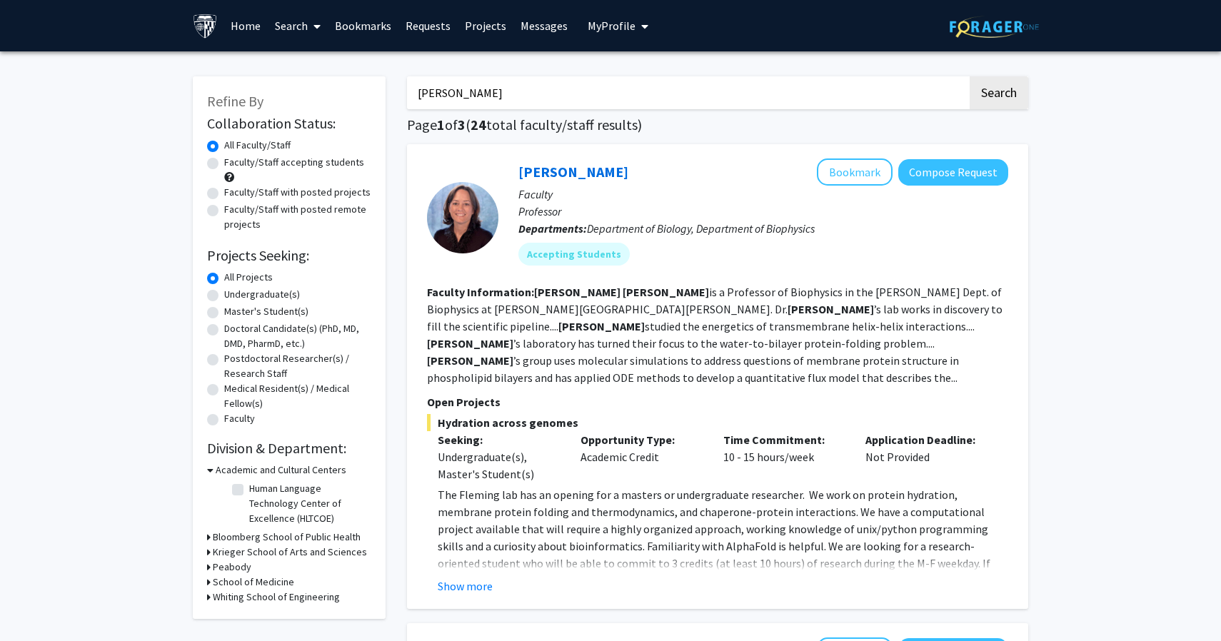
drag, startPoint x: 513, startPoint y: 95, endPoint x: 399, endPoint y: 95, distance: 114.2
type input "[PERSON_NAME]"
click at [970, 76] on button "Search" at bounding box center [999, 92] width 59 height 33
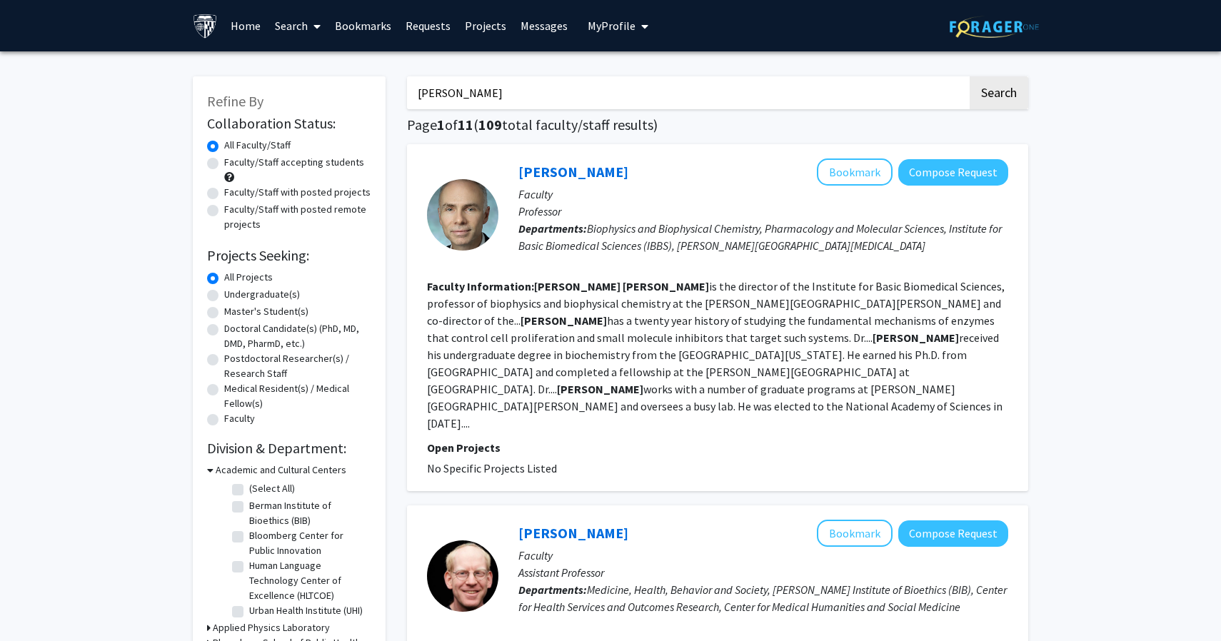
drag, startPoint x: 515, startPoint y: 94, endPoint x: 388, endPoint y: 88, distance: 127.3
click at [536, 171] on link "[PERSON_NAME]" at bounding box center [573, 172] width 110 height 18
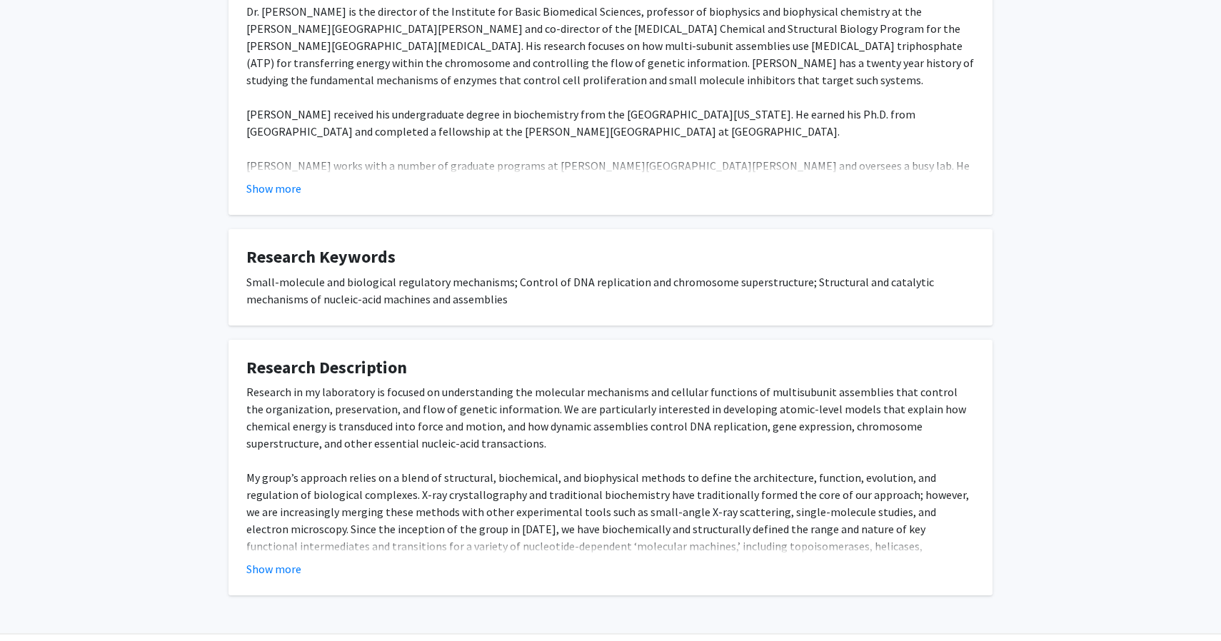
scroll to position [338, 0]
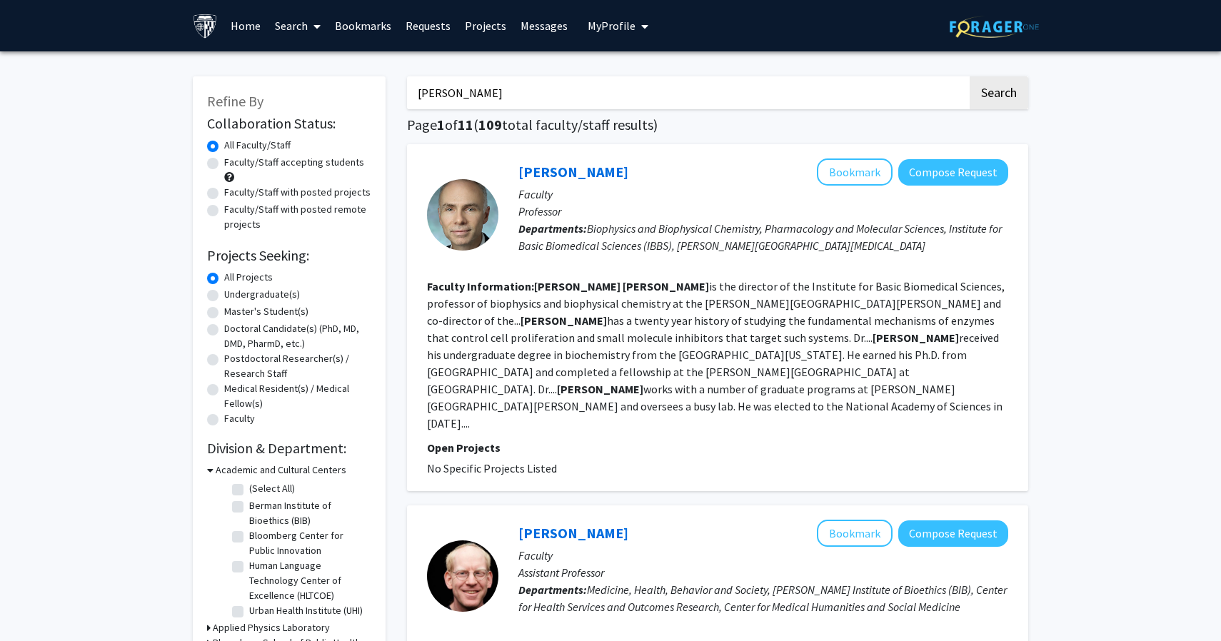
click at [485, 99] on input "[PERSON_NAME]" at bounding box center [687, 92] width 561 height 33
click at [970, 76] on button "Search" at bounding box center [999, 92] width 59 height 33
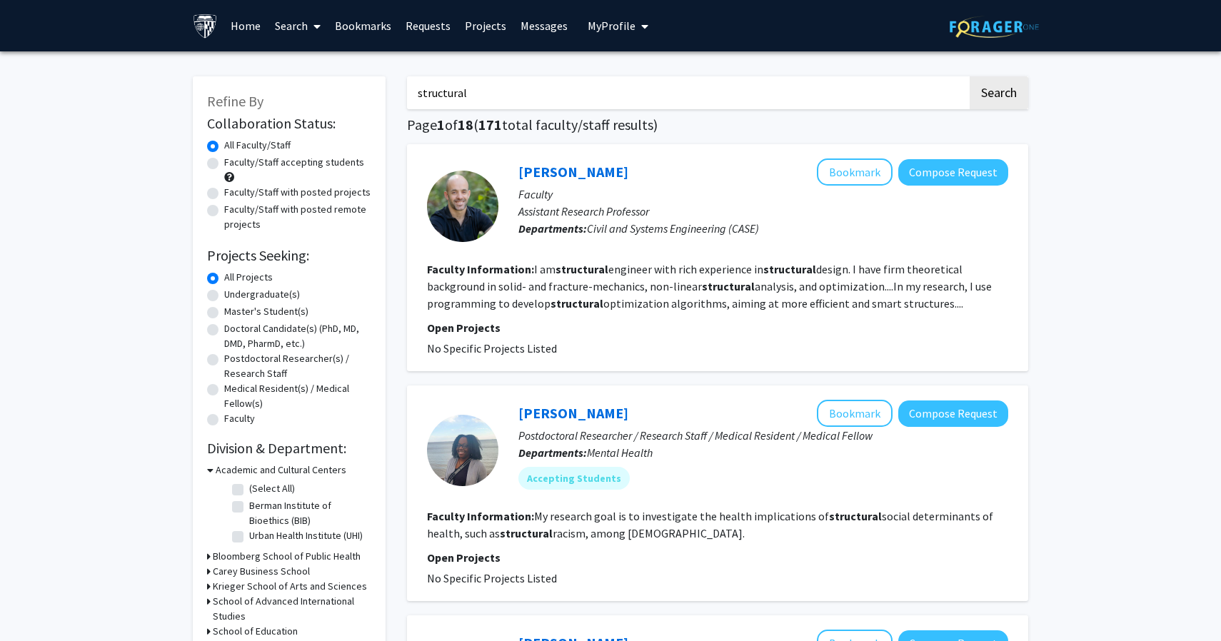
drag, startPoint x: 507, startPoint y: 88, endPoint x: 393, endPoint y: 88, distance: 114.2
click at [970, 76] on button "Search" at bounding box center [999, 92] width 59 height 33
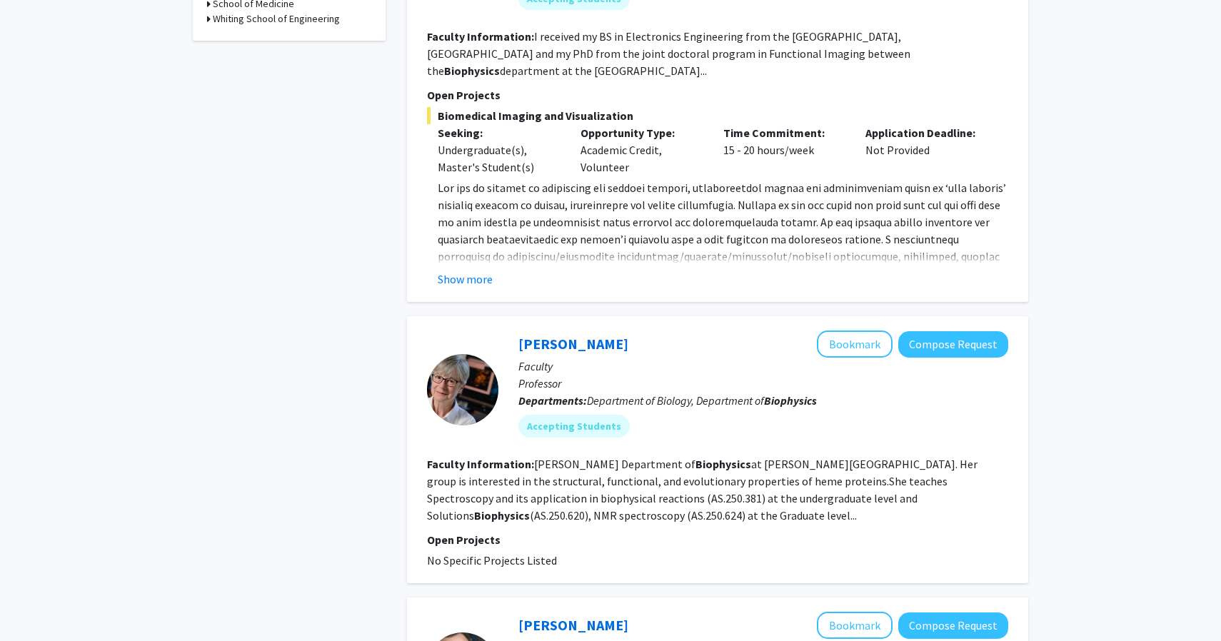
scroll to position [547, 0]
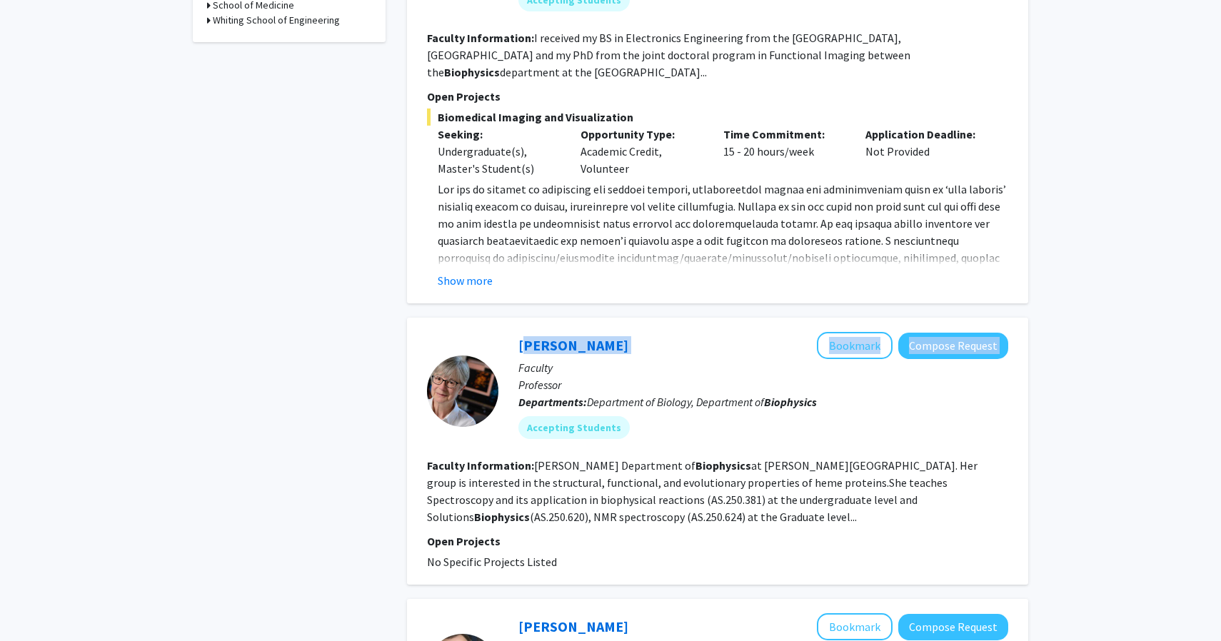
drag, startPoint x: 636, startPoint y: 330, endPoint x: 518, endPoint y: 333, distance: 117.9
click at [518, 333] on div "[PERSON_NAME] Bookmark Compose Request Faculty Professor Departments: Departmen…" at bounding box center [753, 391] width 510 height 118
copy div "[PERSON_NAME] Bookmark Compose Request"
click at [688, 332] on div "[PERSON_NAME] Bookmark Compose Request" at bounding box center [763, 345] width 490 height 27
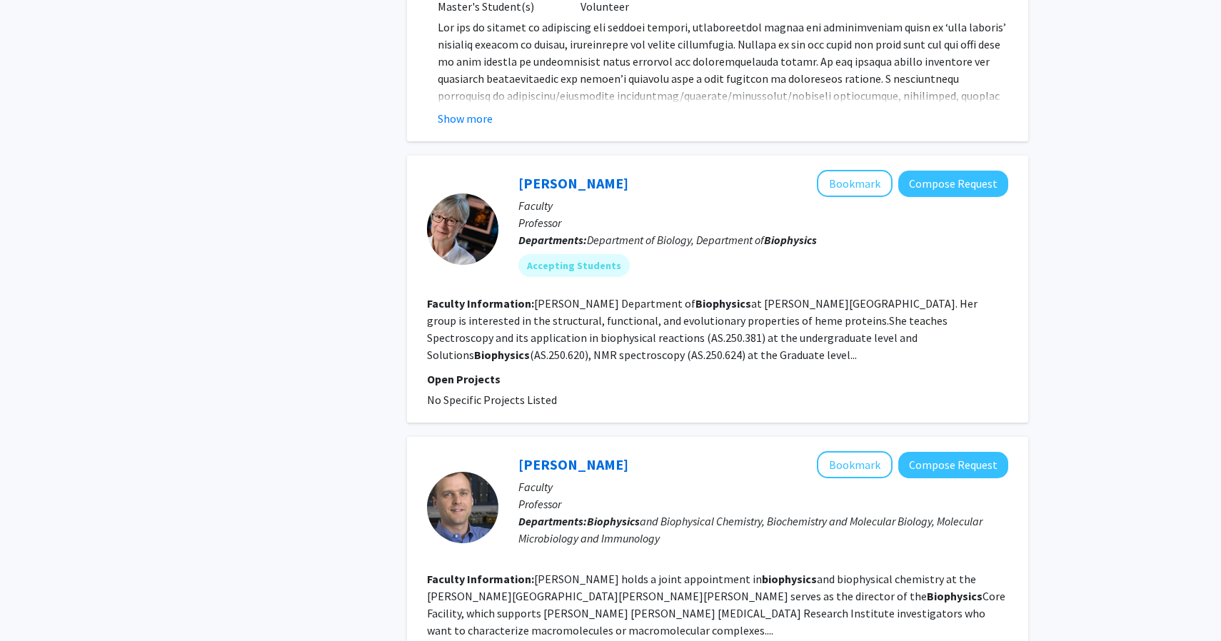
scroll to position [0, 0]
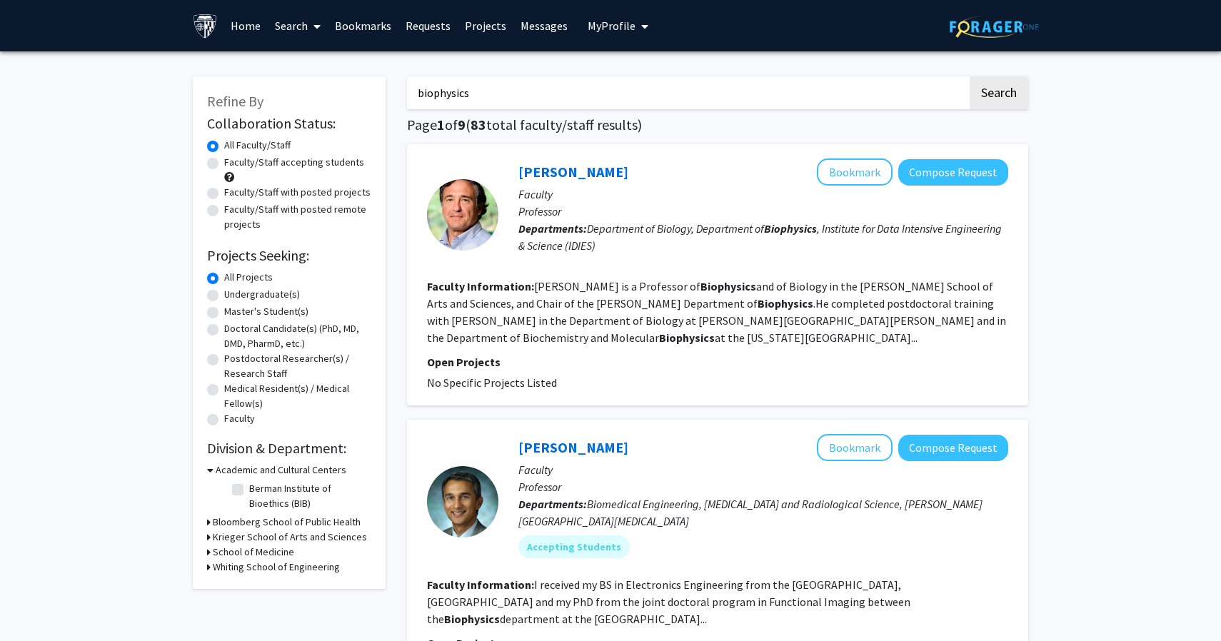
click at [518, 92] on input "biophysics" at bounding box center [687, 92] width 561 height 33
click at [970, 76] on button "Search" at bounding box center [999, 92] width 59 height 33
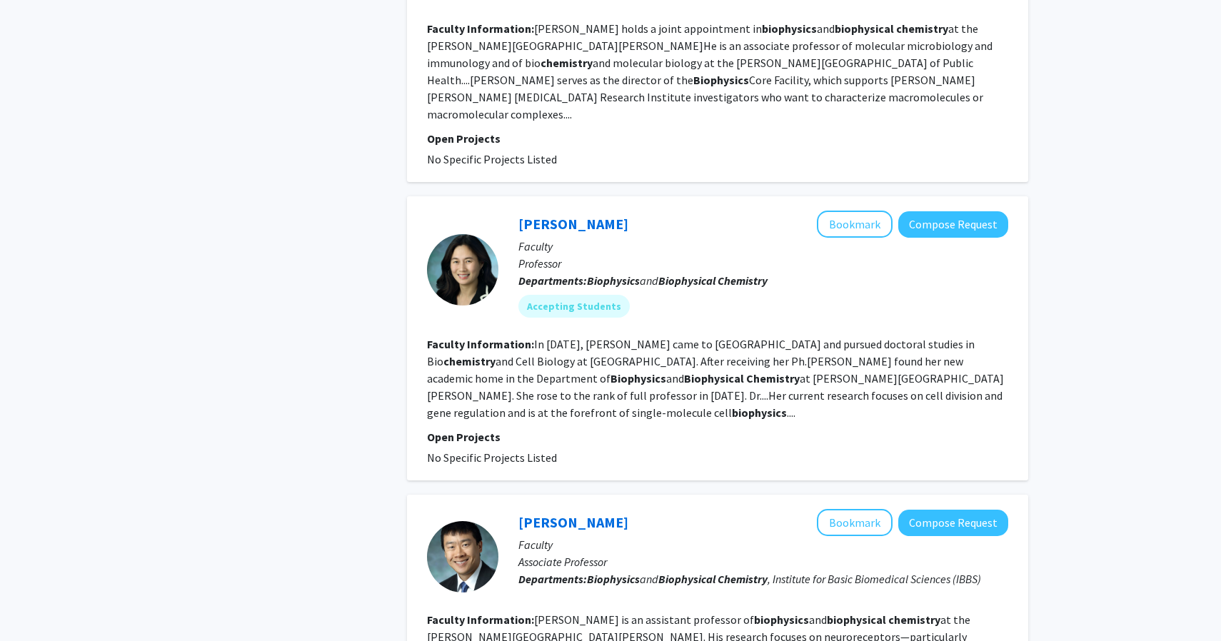
scroll to position [794, 0]
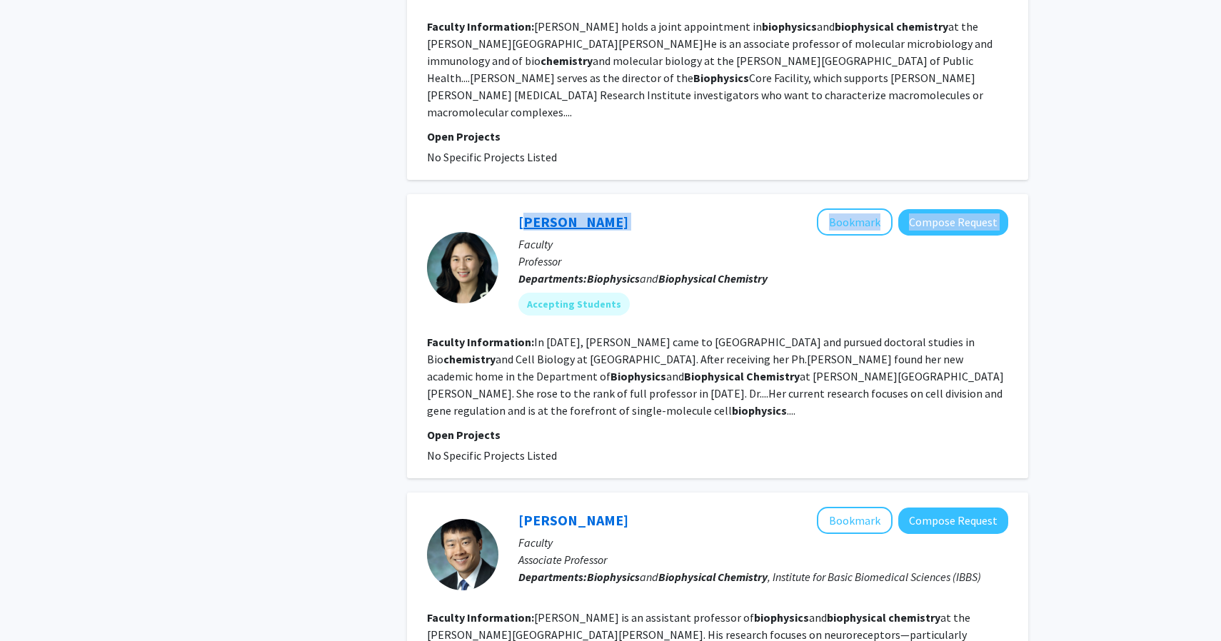
drag, startPoint x: 581, startPoint y: 171, endPoint x: 518, endPoint y: 172, distance: 62.8
click at [518, 209] on div "[PERSON_NAME] Bookmark Compose Request" at bounding box center [763, 222] width 490 height 27
copy div "[PERSON_NAME] Bookmark Compose Request"
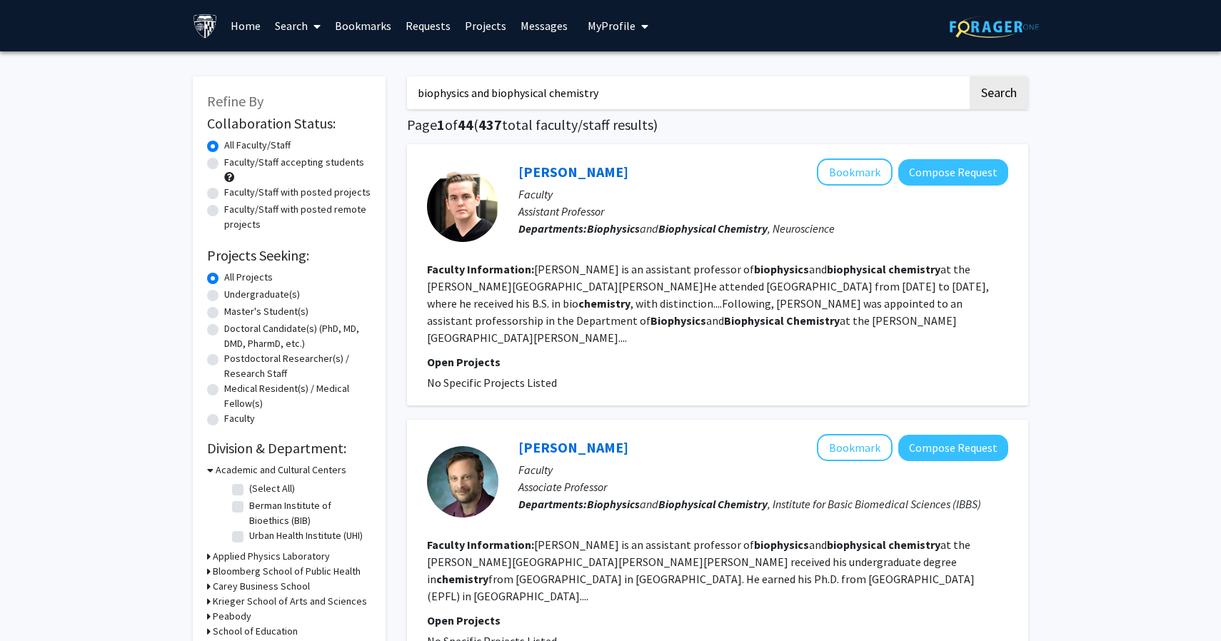
click at [560, 89] on input "biophysics and biophysical chemistry" at bounding box center [687, 92] width 561 height 33
type input "[PERSON_NAME]"
click at [970, 76] on button "Search" at bounding box center [999, 92] width 59 height 33
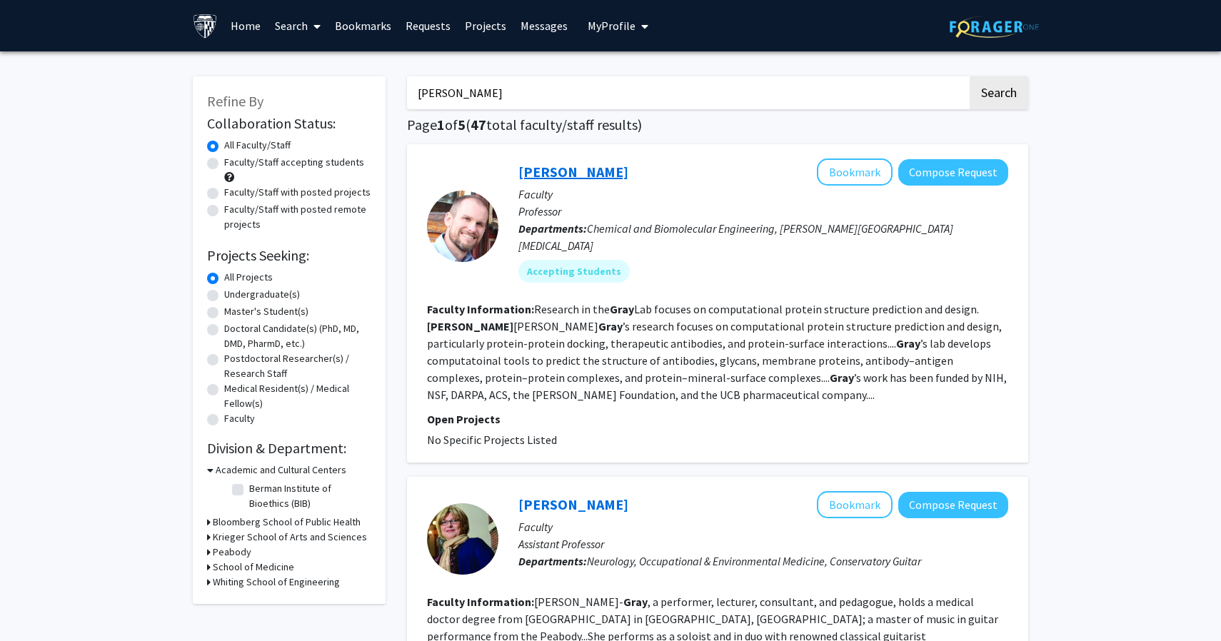
click at [563, 174] on link "[PERSON_NAME]" at bounding box center [573, 172] width 110 height 18
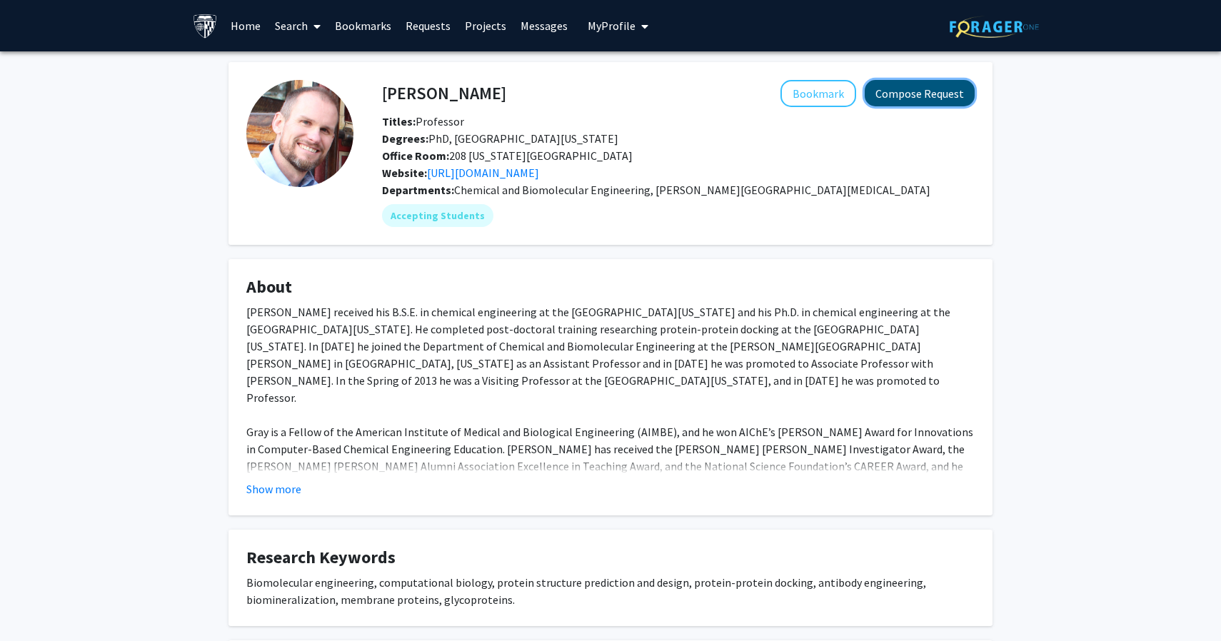
click at [920, 103] on button "Compose Request" at bounding box center [920, 93] width 110 height 26
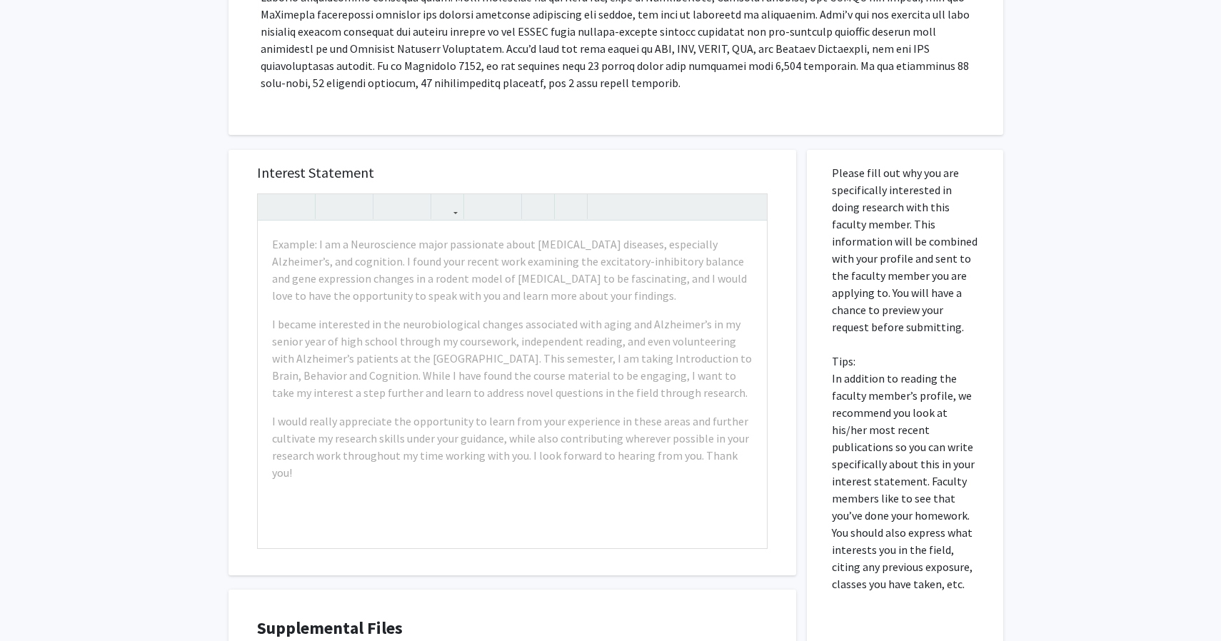
scroll to position [428, 0]
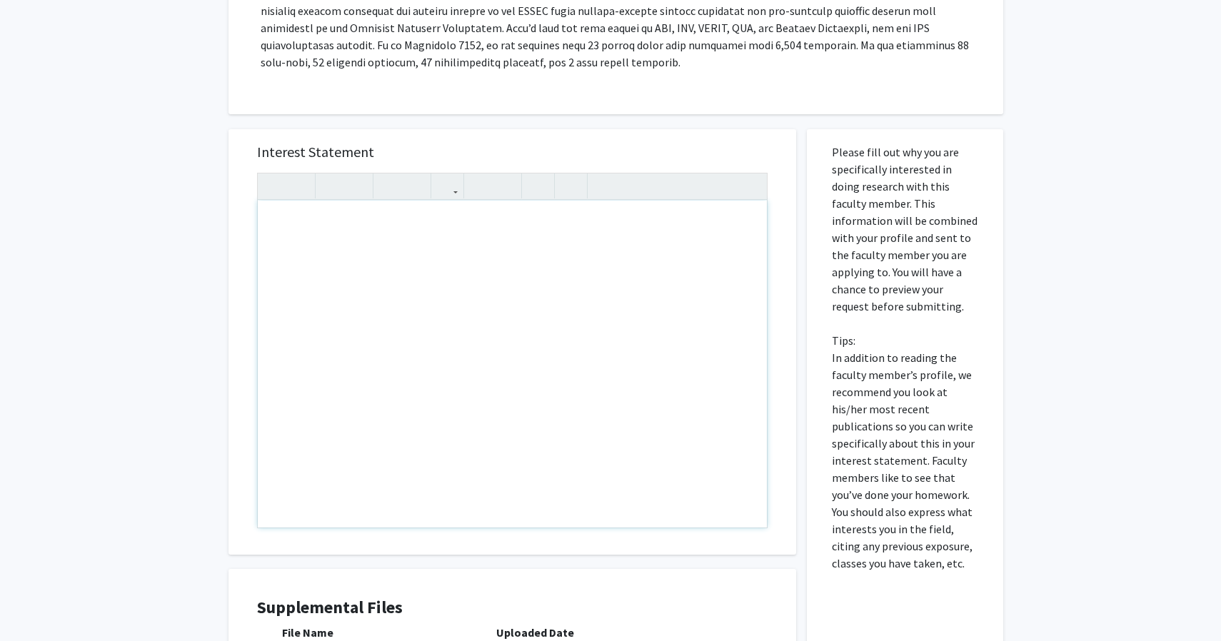
click at [326, 226] on div "Note to users with screen readers: Please press Alt+0 or Option+0 to deactivate…" at bounding box center [512, 364] width 509 height 327
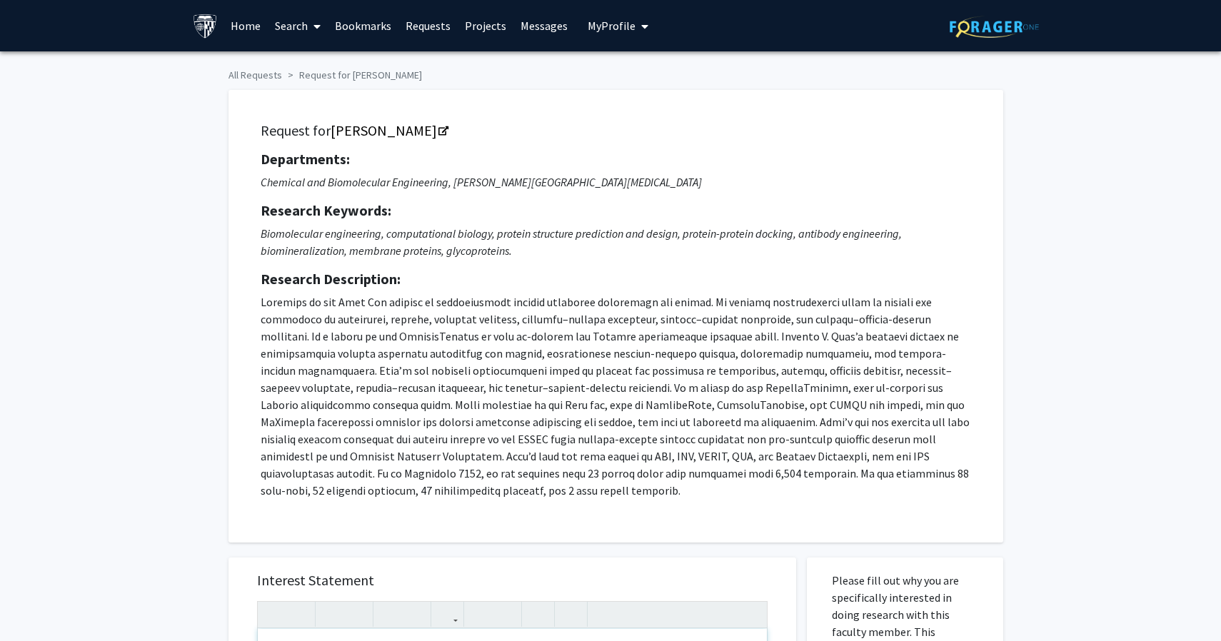
scroll to position [303, 0]
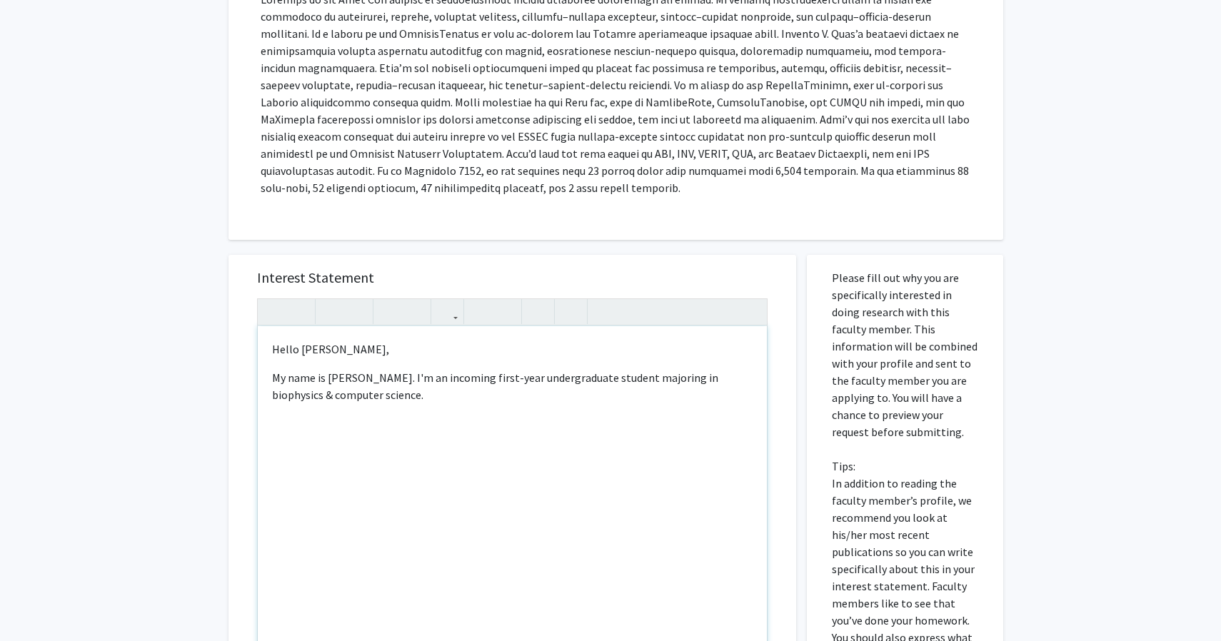
type textarea "<p>Hello [PERSON_NAME],</p><p>My name is [PERSON_NAME]. I'm an incoming first-y…"
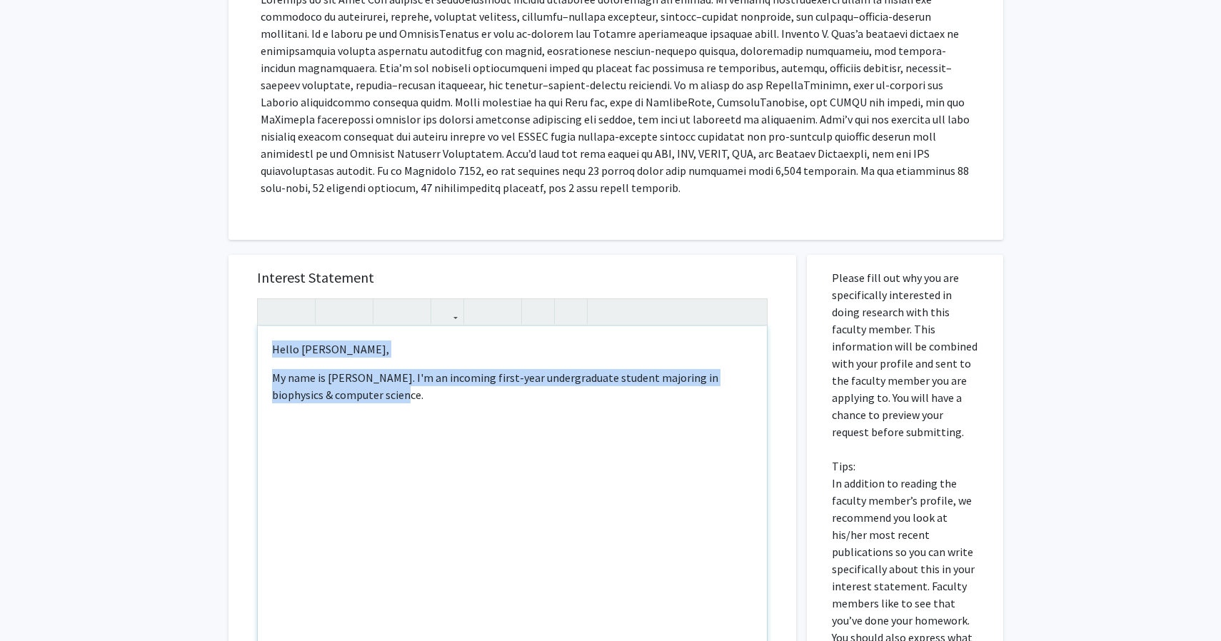
copy div "Hello [PERSON_NAME], My name is [PERSON_NAME]. I'm an incoming first-year under…"
click at [381, 398] on p "My name is [PERSON_NAME]. I'm an incoming first-year undergraduate student majo…" at bounding box center [512, 386] width 481 height 34
